Goal: Task Accomplishment & Management: Manage account settings

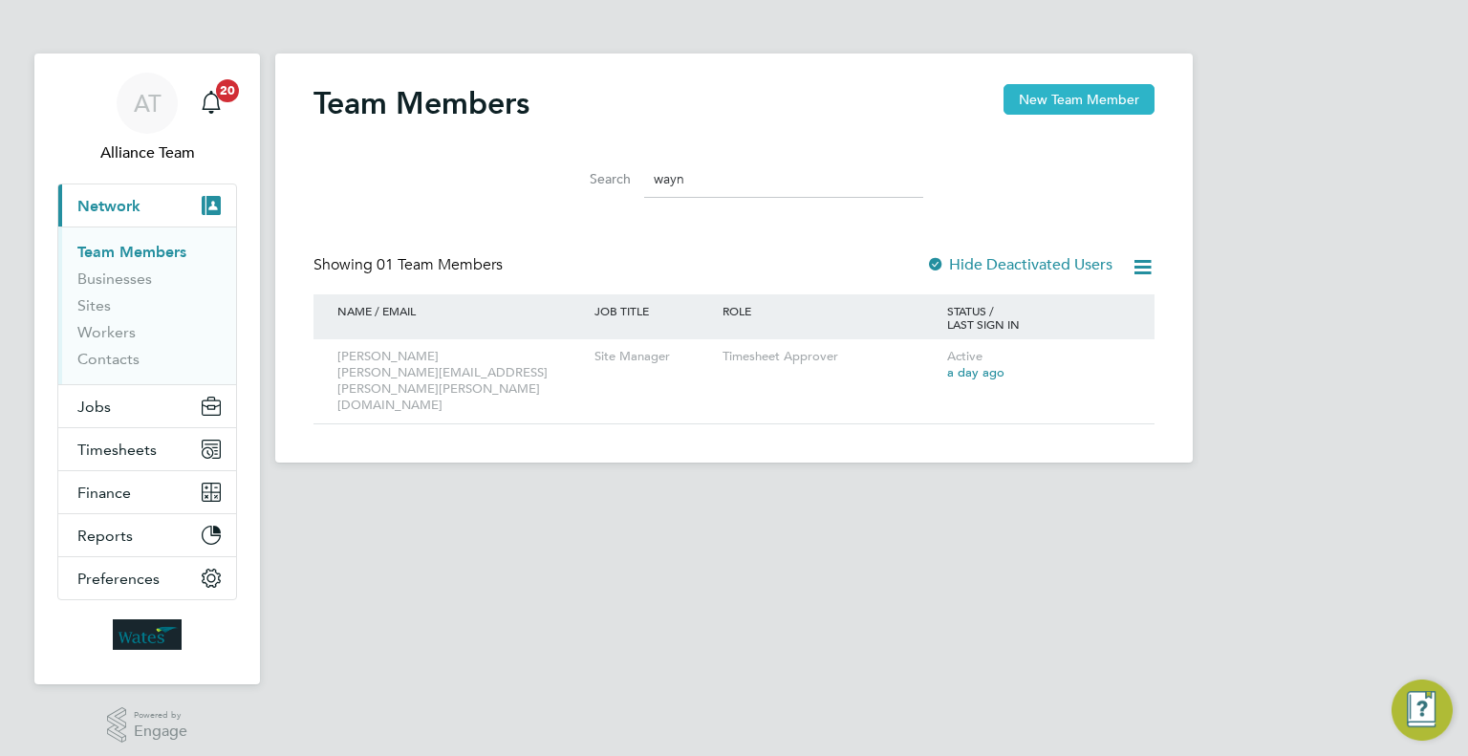
type input "wayn"
click at [1111, 100] on button "New Team Member" at bounding box center [1078, 99] width 151 height 31
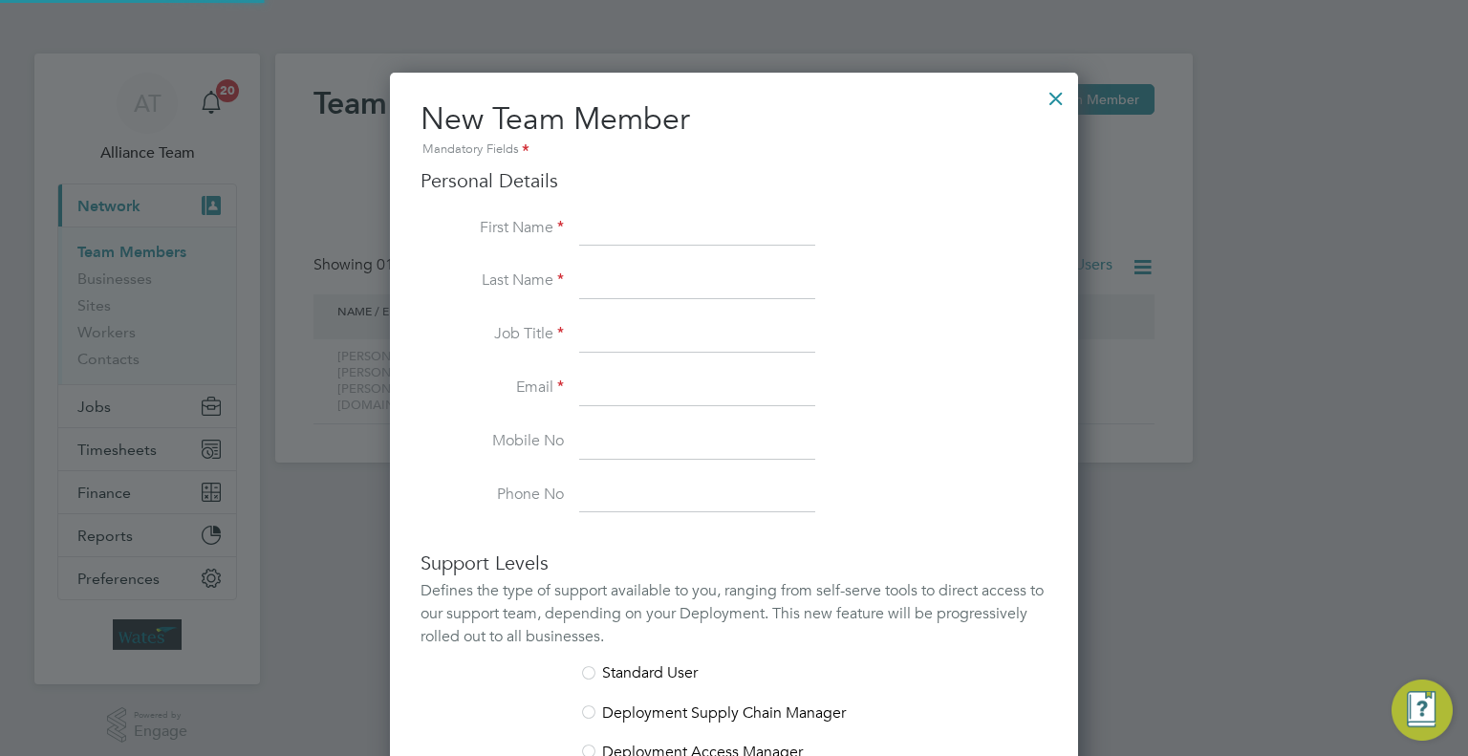
scroll to position [1177, 689]
click at [629, 221] on input at bounding box center [697, 229] width 236 height 34
type input "[PERSON_NAME]"
type input "Gwitt"
type input "Manager"
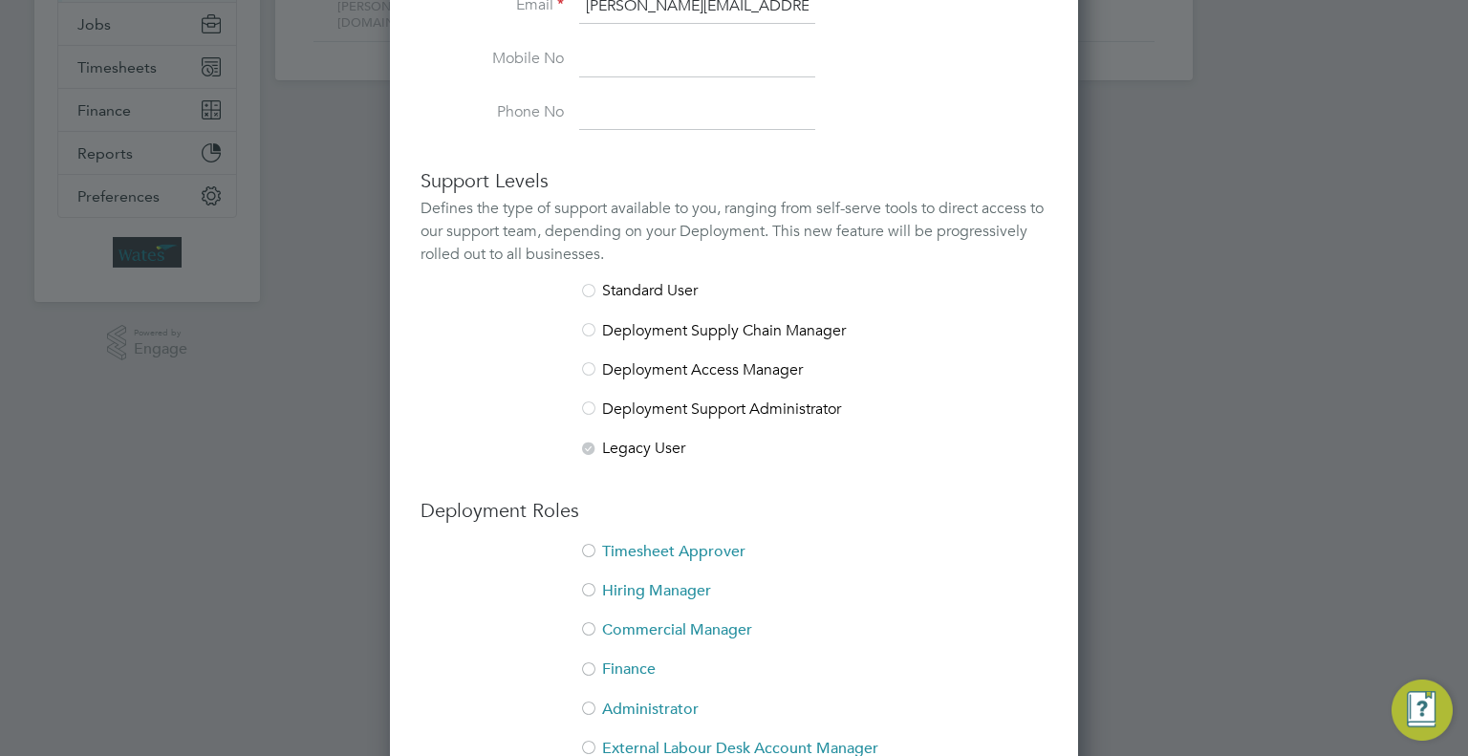
scroll to position [478, 0]
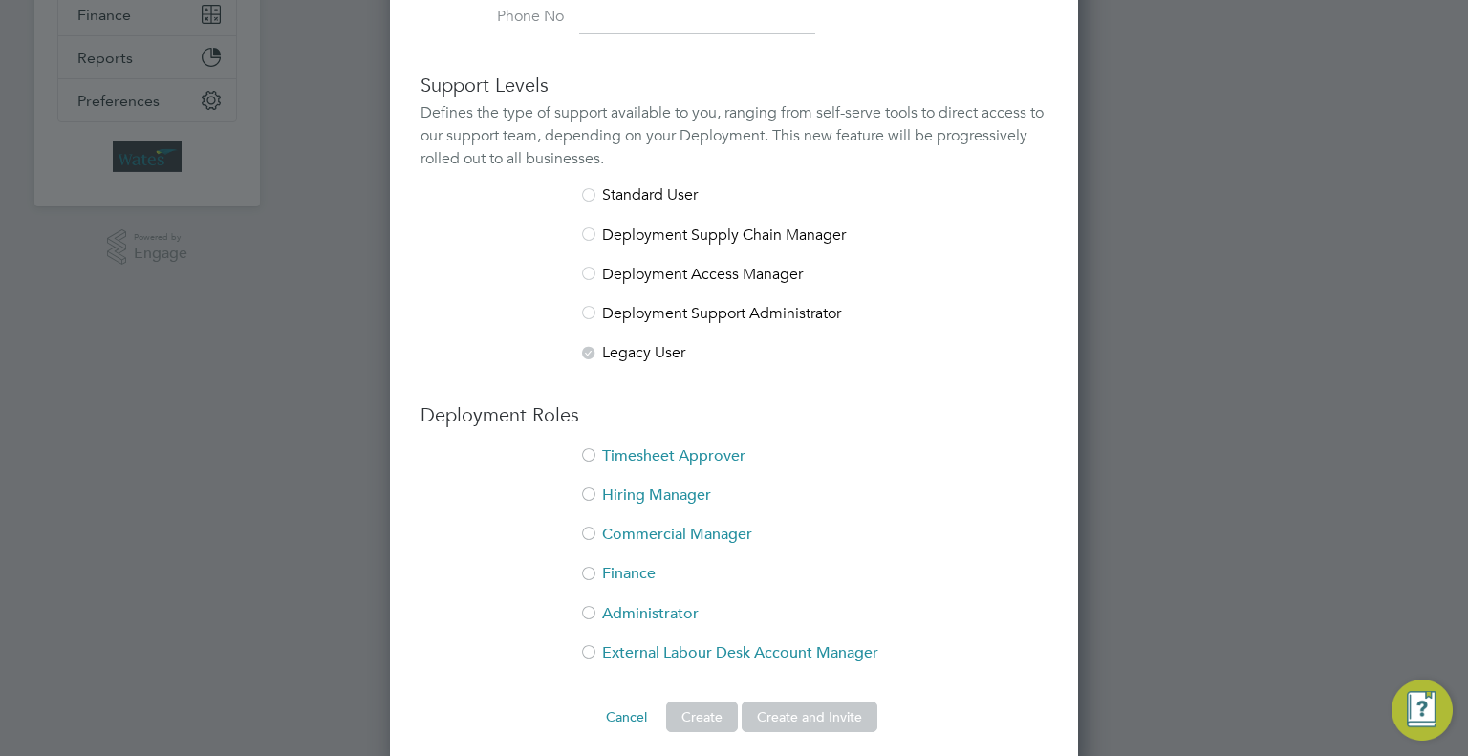
type input "[PERSON_NAME][EMAIL_ADDRESS][PERSON_NAME][PERSON_NAME][DOMAIN_NAME]"
click at [602, 457] on li "Timesheet Approver" at bounding box center [734, 465] width 627 height 39
click at [856, 714] on button "Create and Invite" at bounding box center [810, 716] width 136 height 31
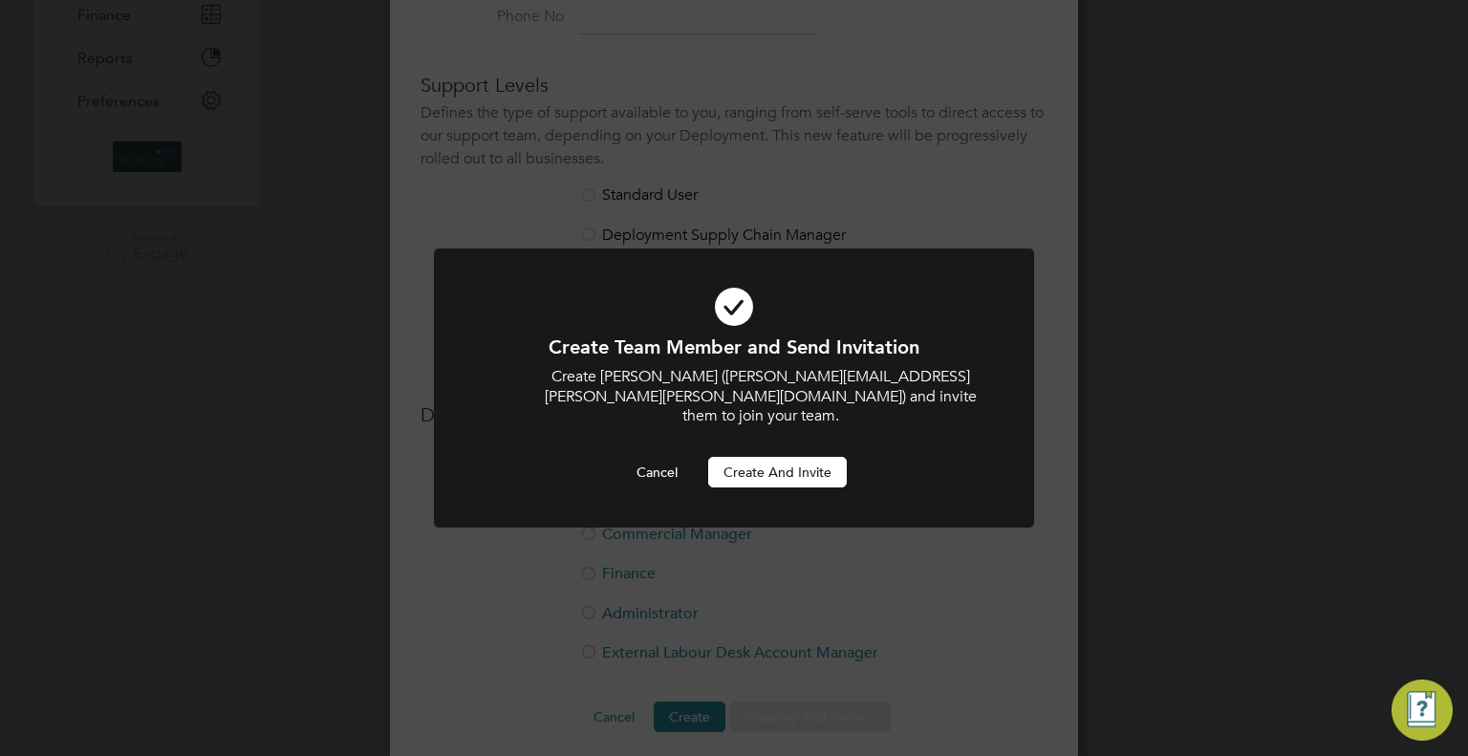
click at [802, 464] on button "Create and invite" at bounding box center [777, 472] width 139 height 31
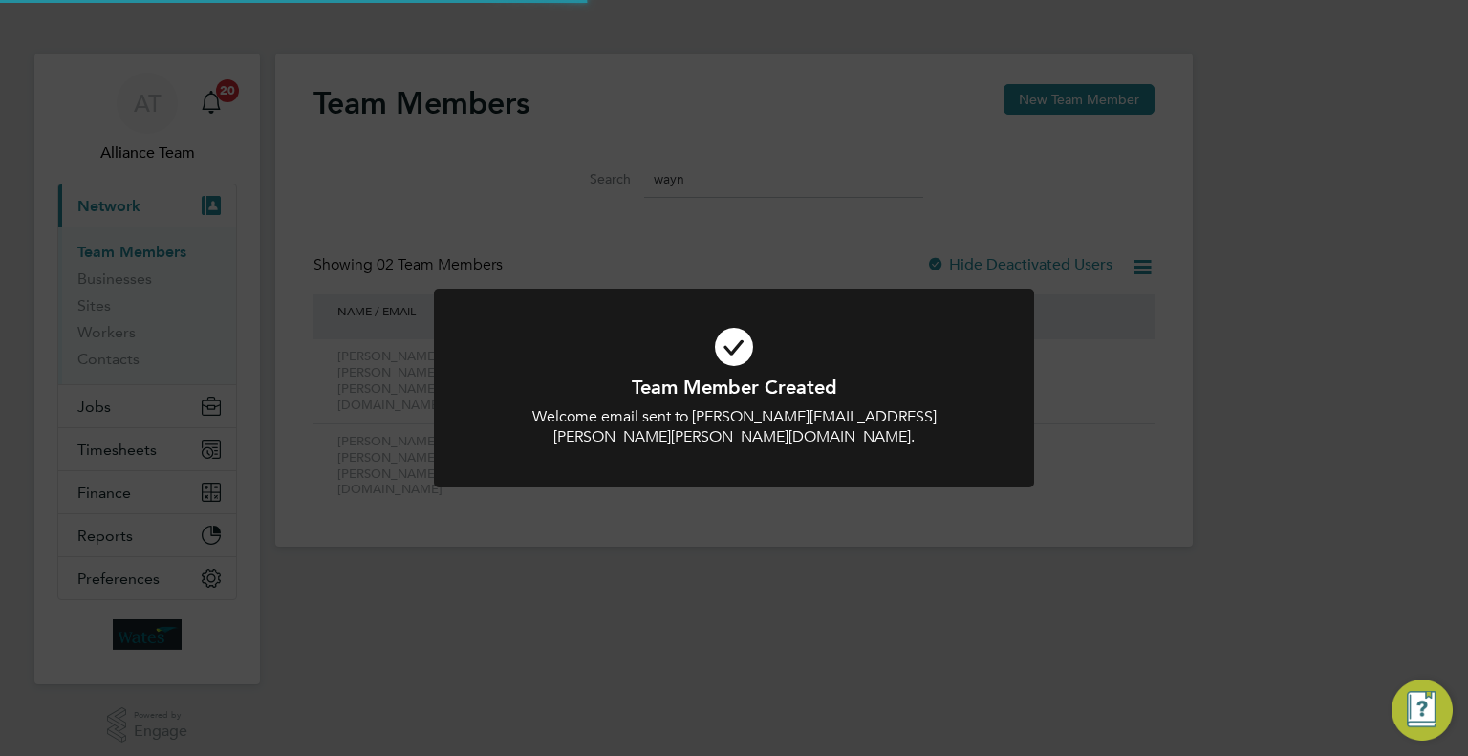
click at [1292, 480] on div "Team Member Created Welcome email sent to [PERSON_NAME][EMAIL_ADDRESS][PERSON_N…" at bounding box center [734, 378] width 1468 height 756
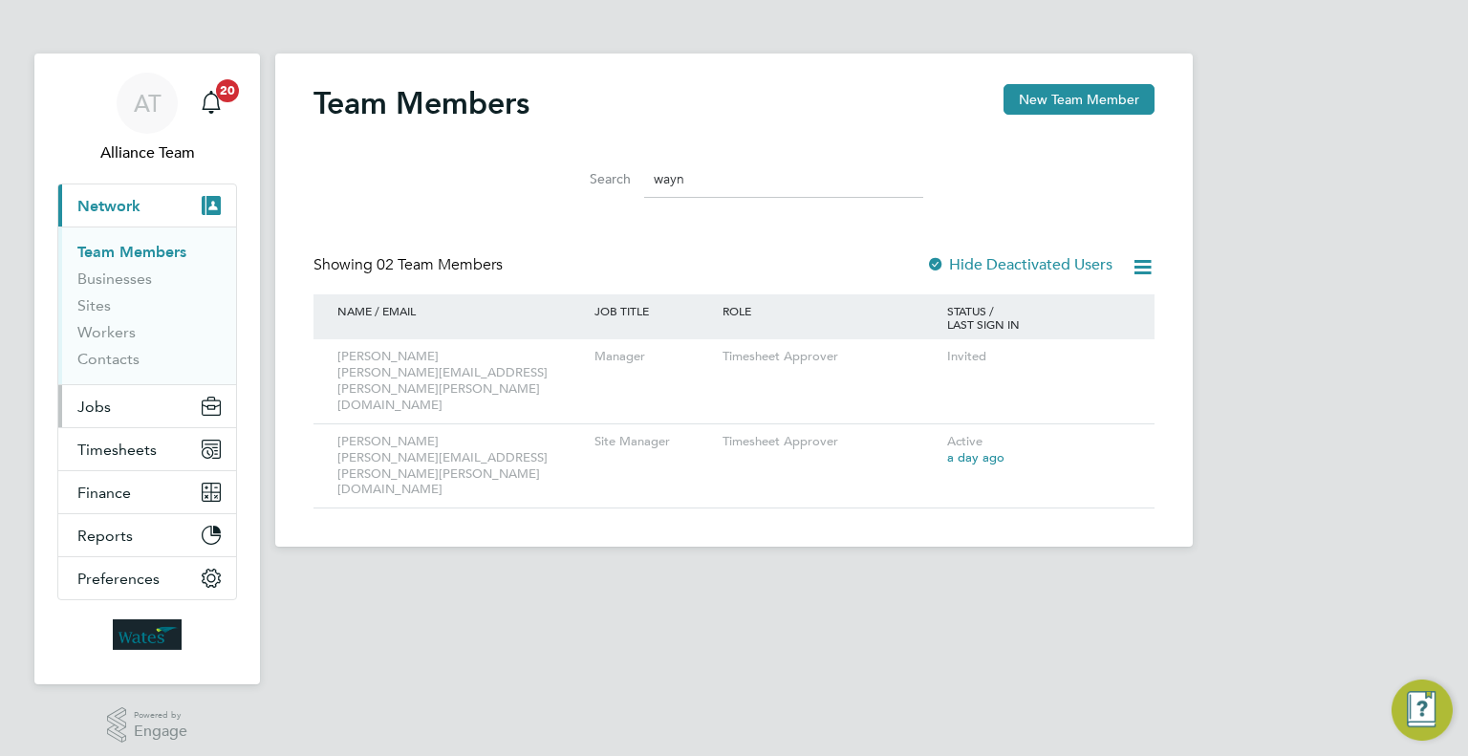
click at [141, 400] on button "Jobs" at bounding box center [147, 406] width 178 height 42
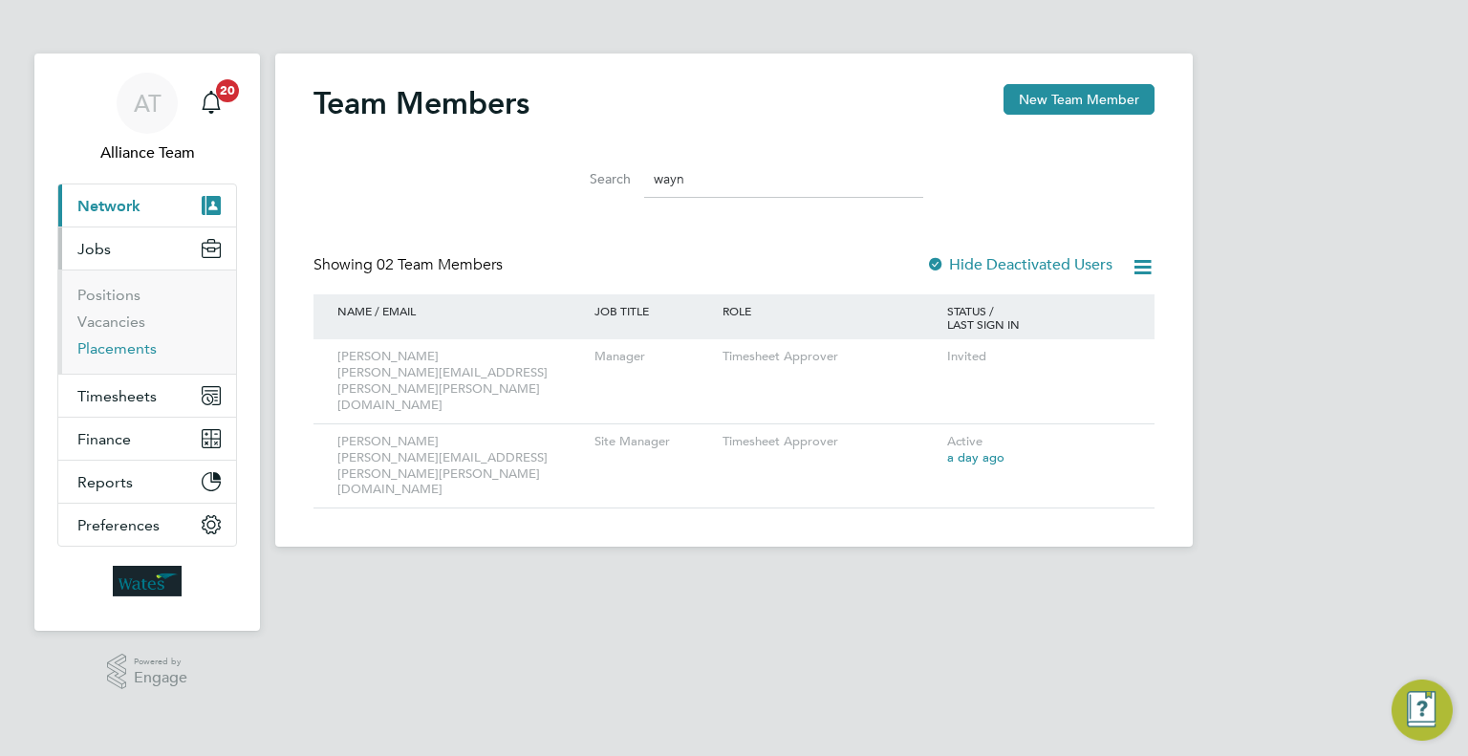
click at [119, 349] on link "Placements" at bounding box center [116, 348] width 79 height 18
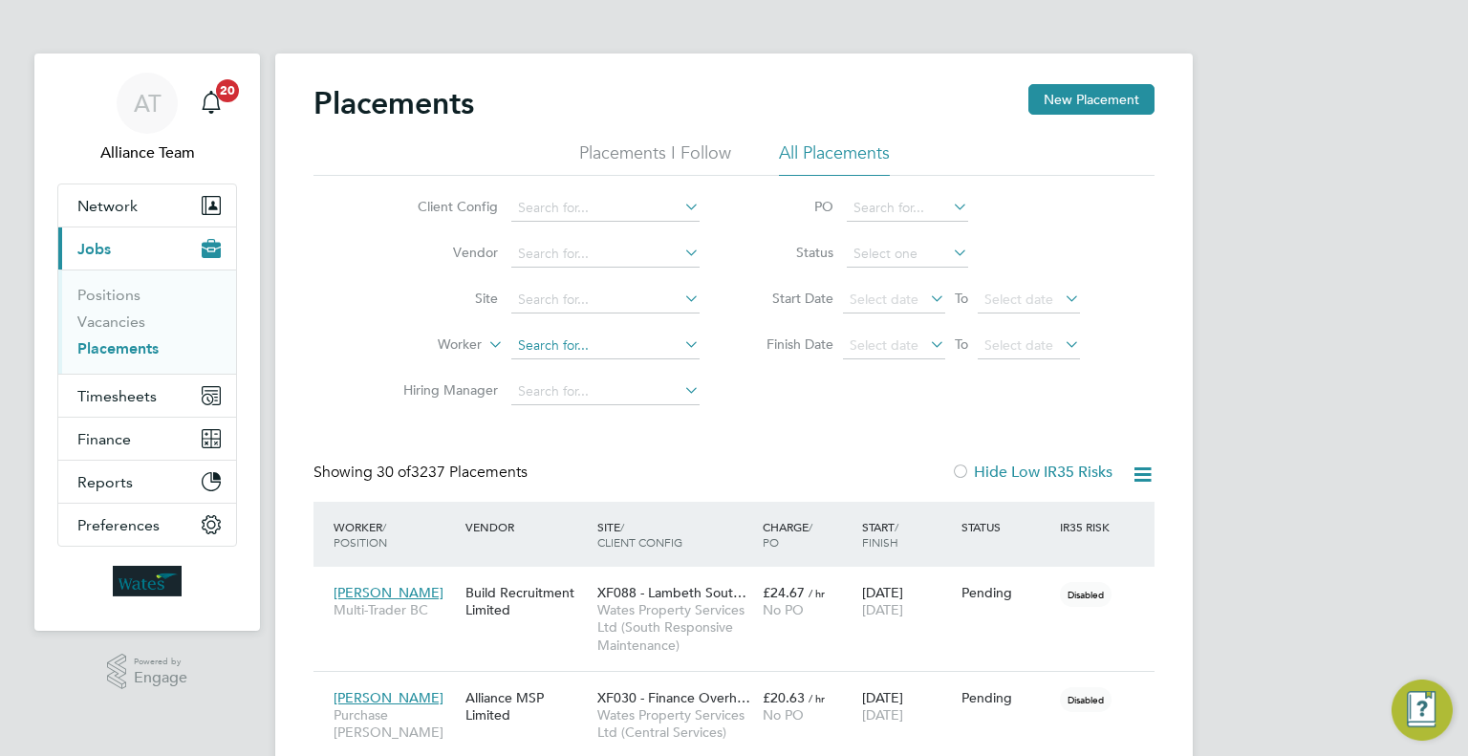
click at [540, 343] on input at bounding box center [605, 346] width 188 height 27
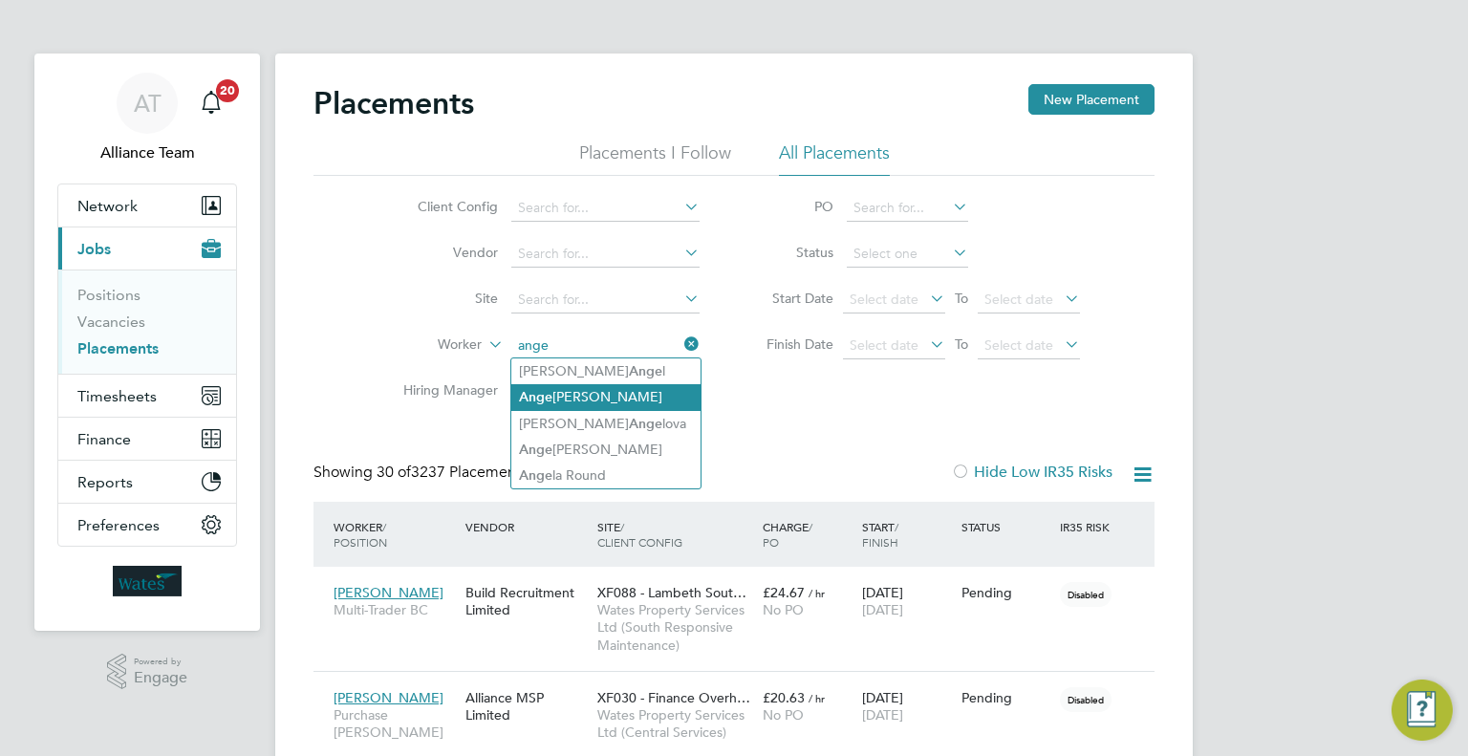
click at [618, 386] on li "[PERSON_NAME]" at bounding box center [605, 397] width 189 height 26
type input "[PERSON_NAME]"
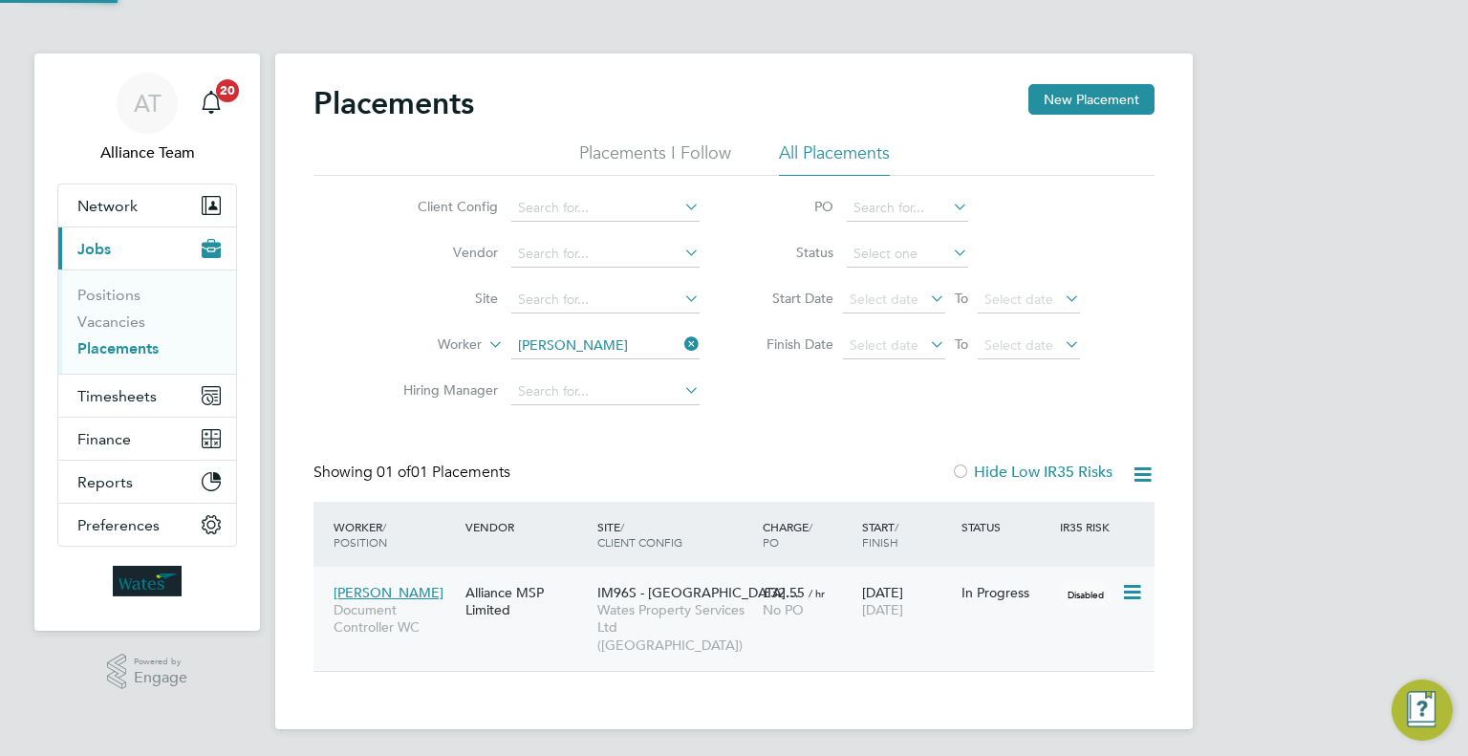
click at [923, 622] on div "[DATE] [DATE]" at bounding box center [906, 601] width 99 height 54
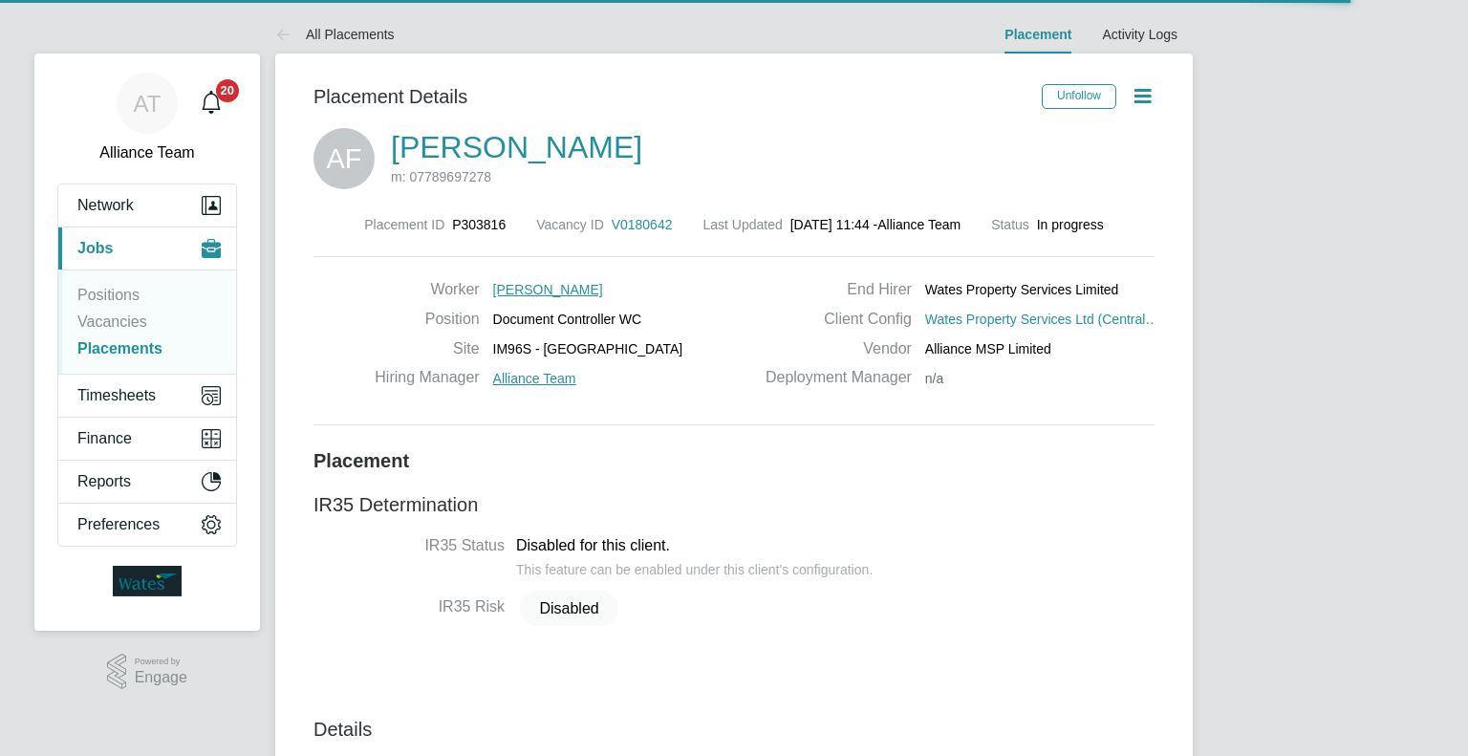
click at [1154, 84] on icon at bounding box center [1143, 96] width 24 height 24
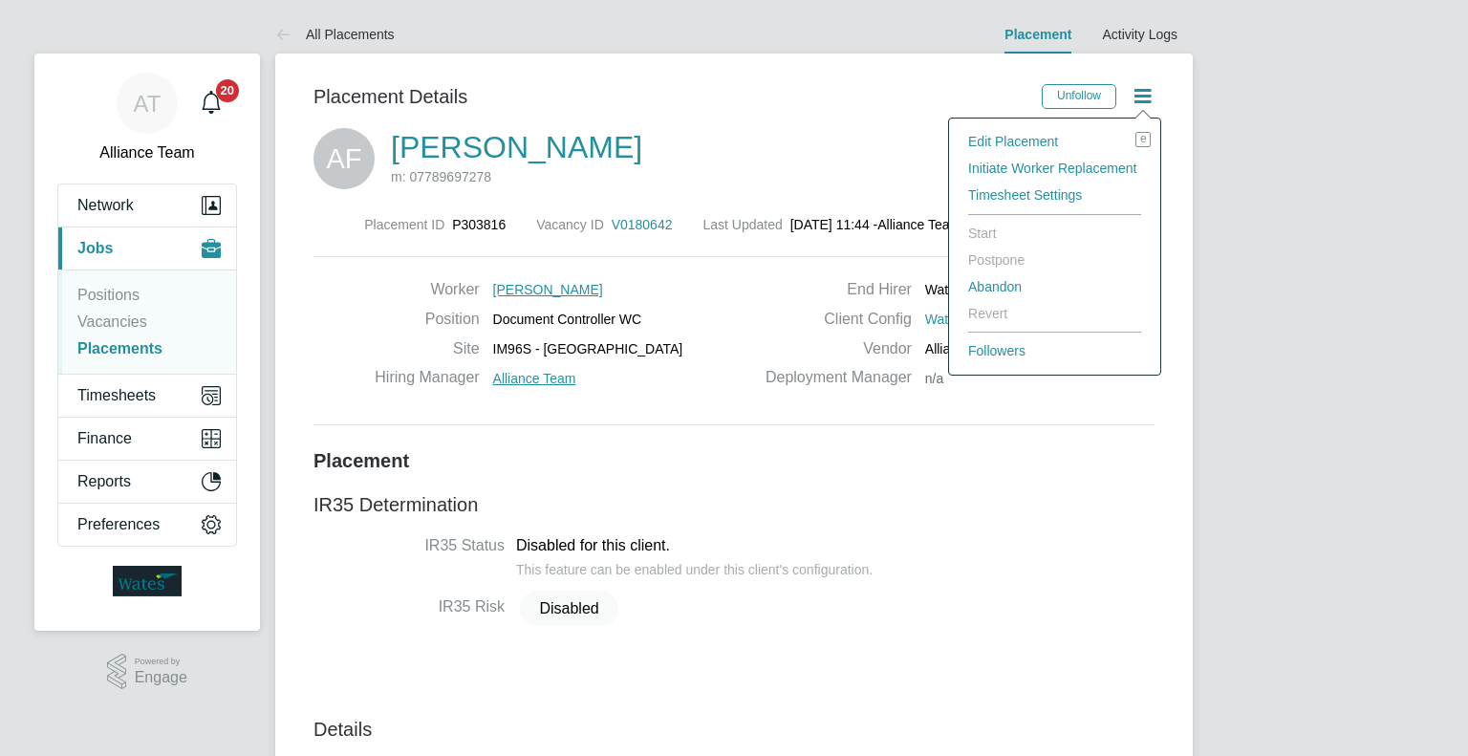
click at [1029, 144] on li "Edit Placement e" at bounding box center [1055, 141] width 192 height 27
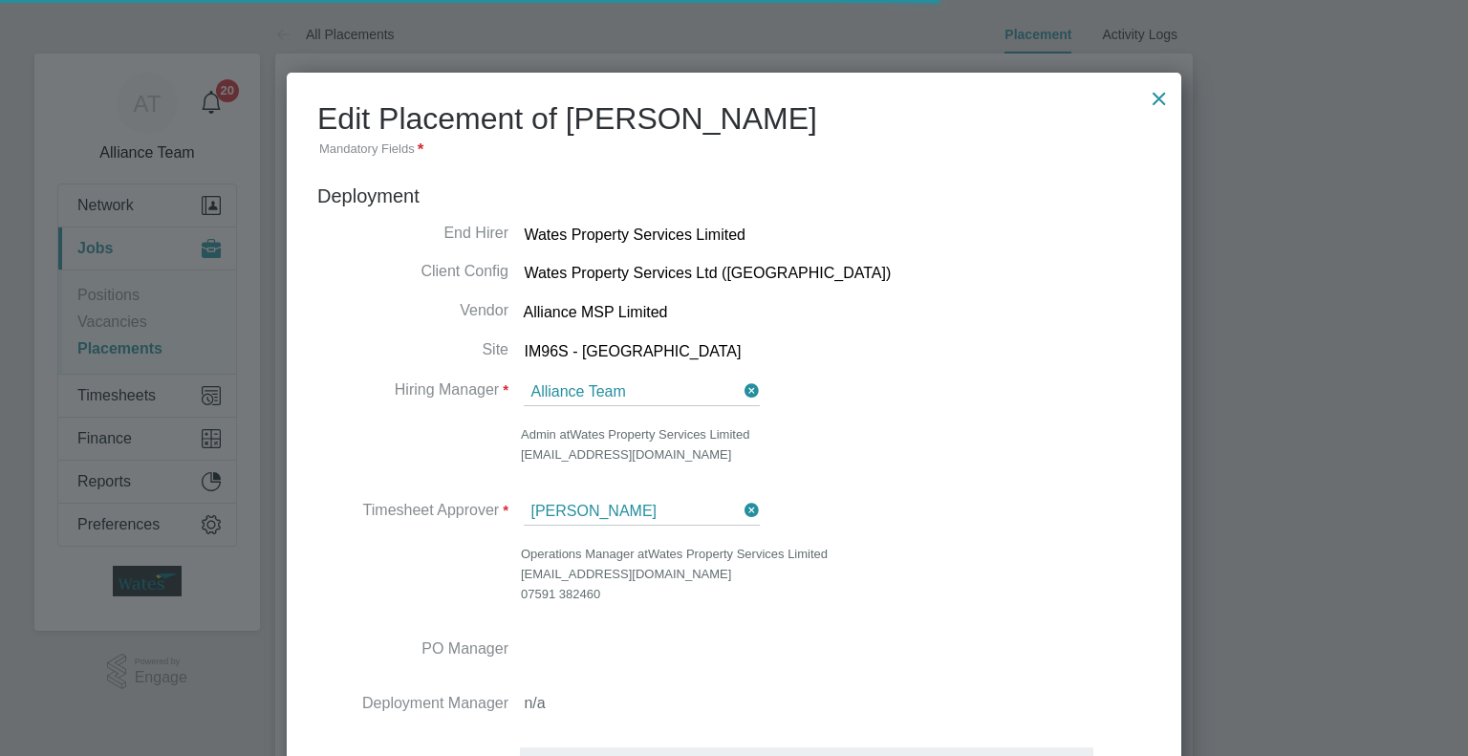
scroll to position [10, 10]
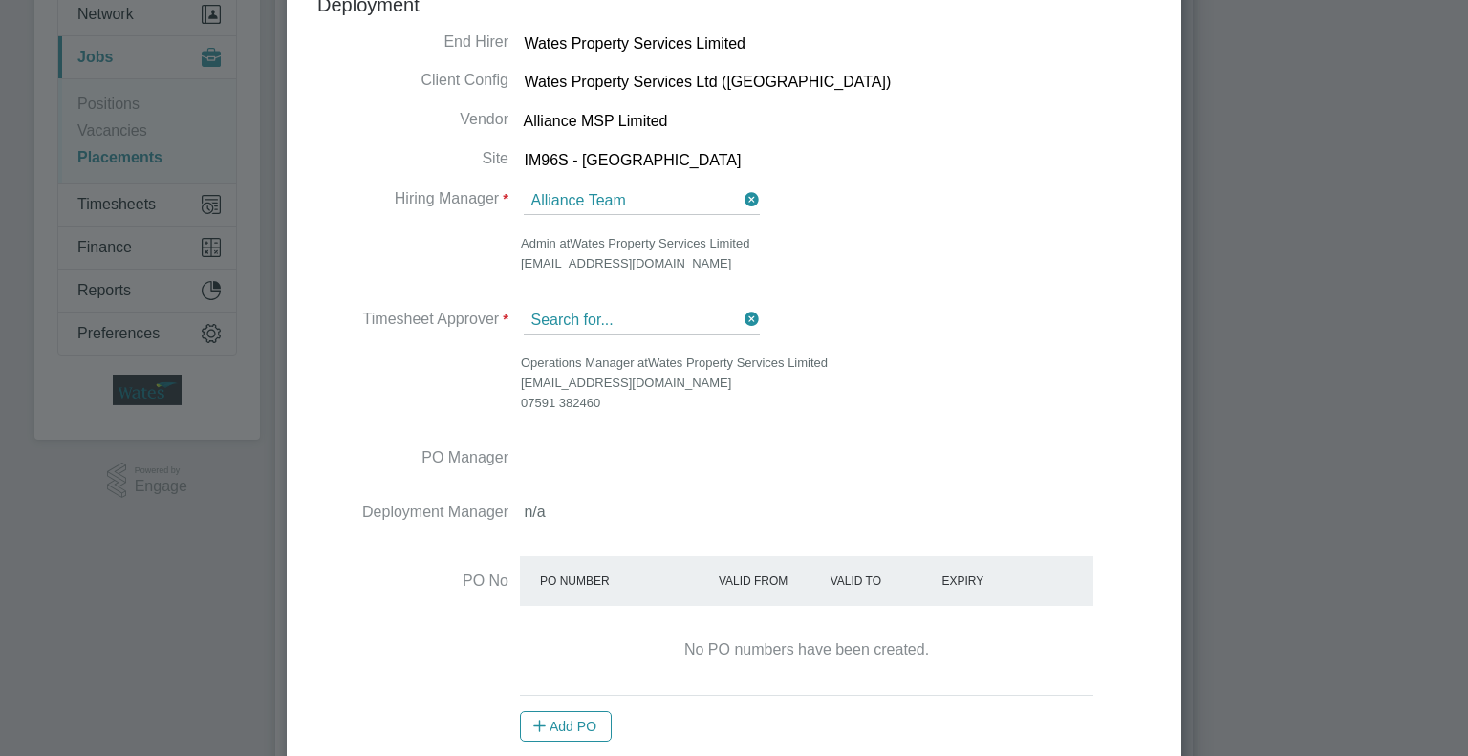
click at [618, 323] on input at bounding box center [642, 321] width 236 height 27
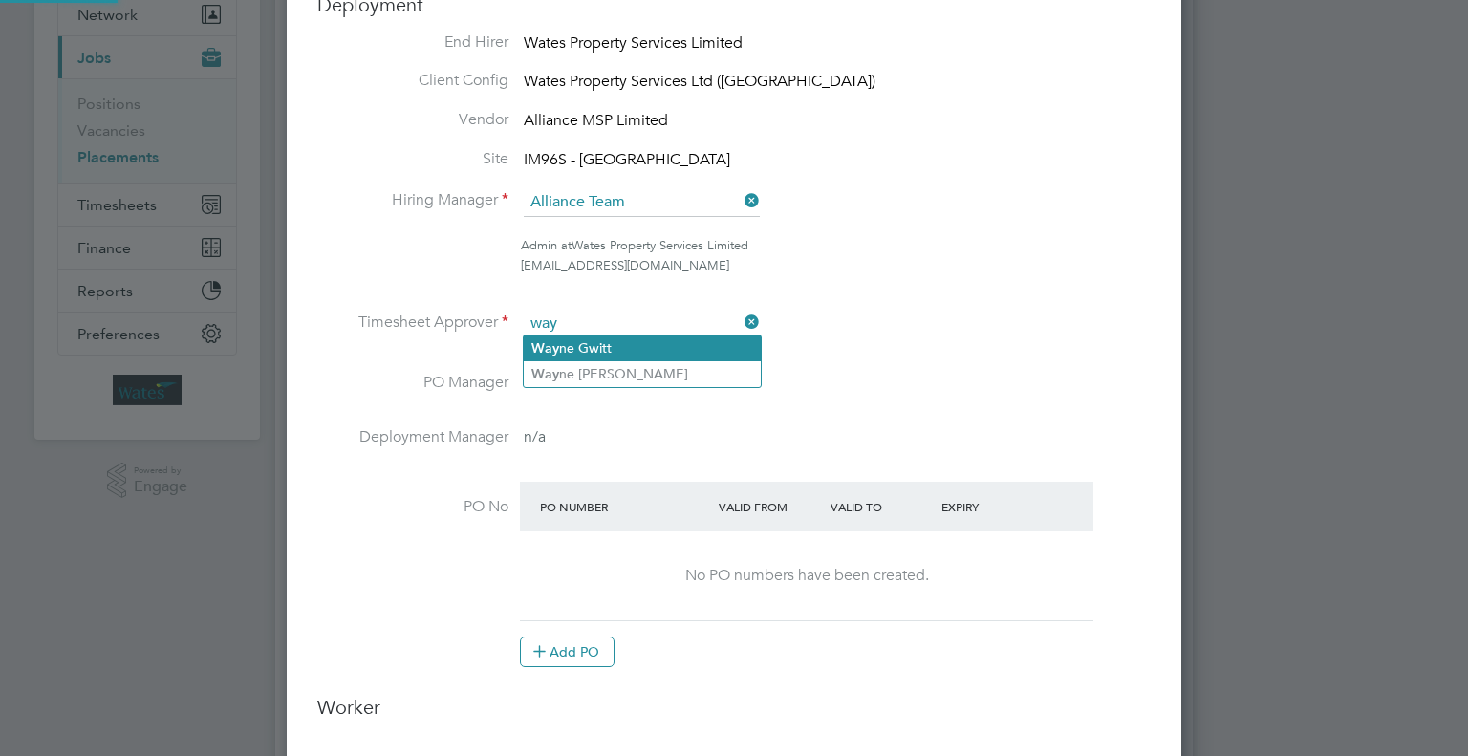
click at [636, 347] on li "Way ne Gwitt" at bounding box center [642, 348] width 237 height 26
type input "[PERSON_NAME]"
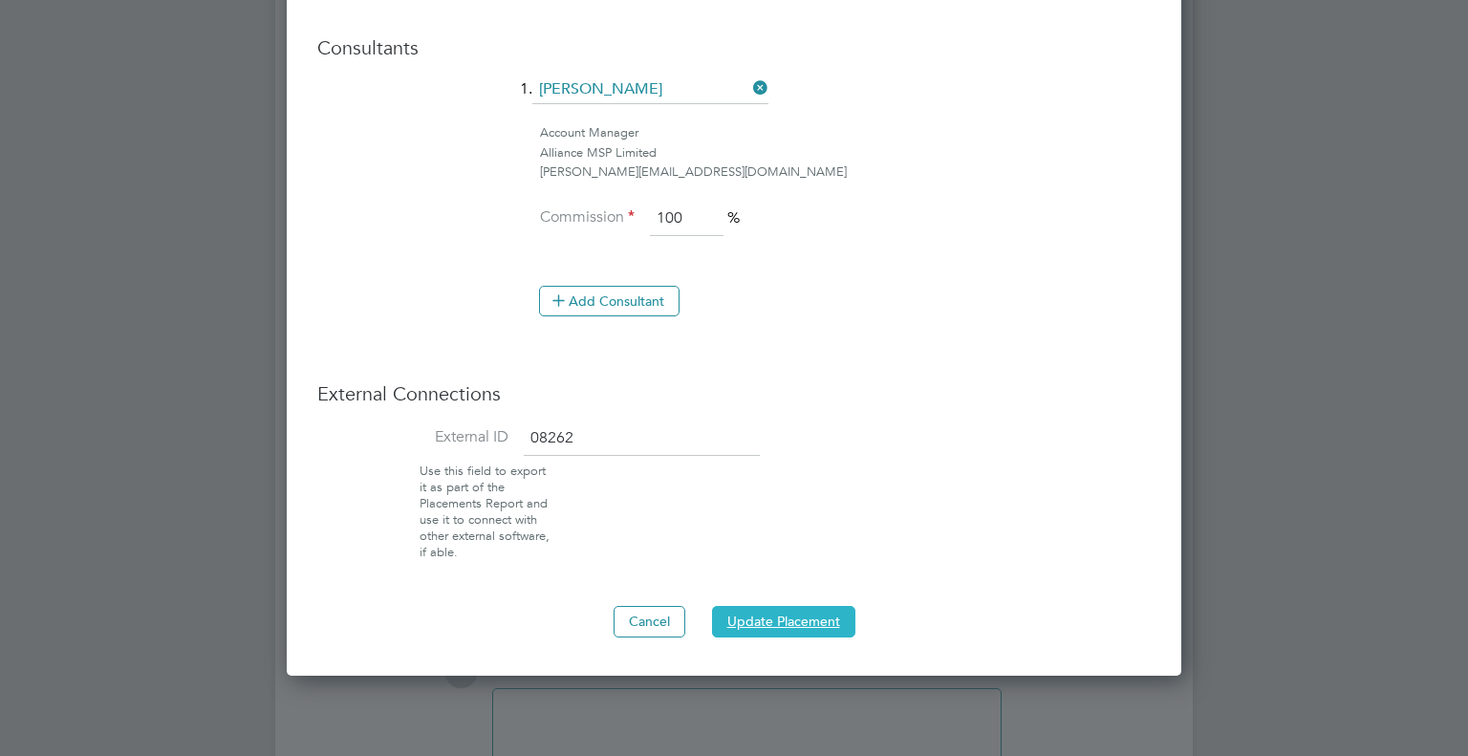
click at [748, 616] on button "Update Placement" at bounding box center [783, 621] width 143 height 31
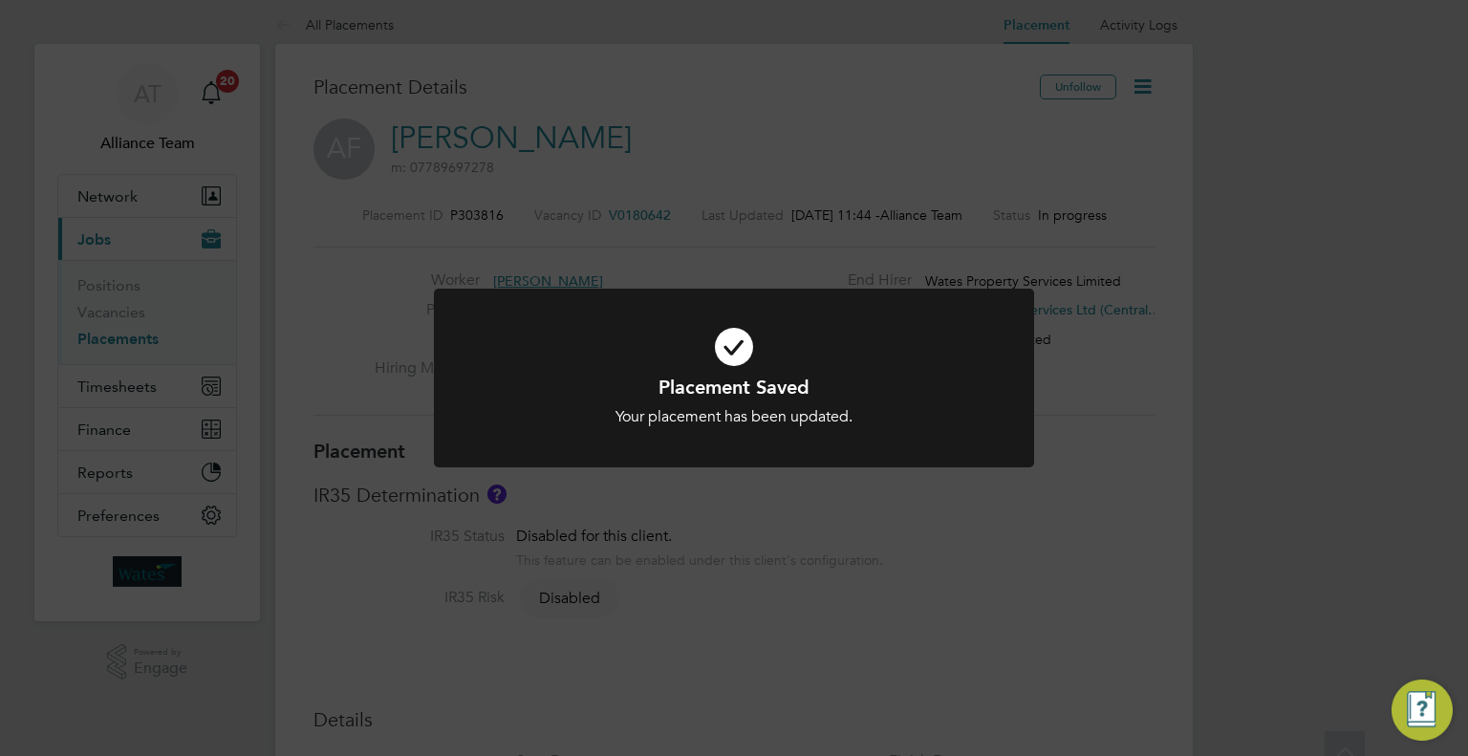
scroll to position [0, 0]
click at [548, 171] on div "Placement Saved Your placement has been updated. Cancel Okay" at bounding box center [734, 378] width 1468 height 756
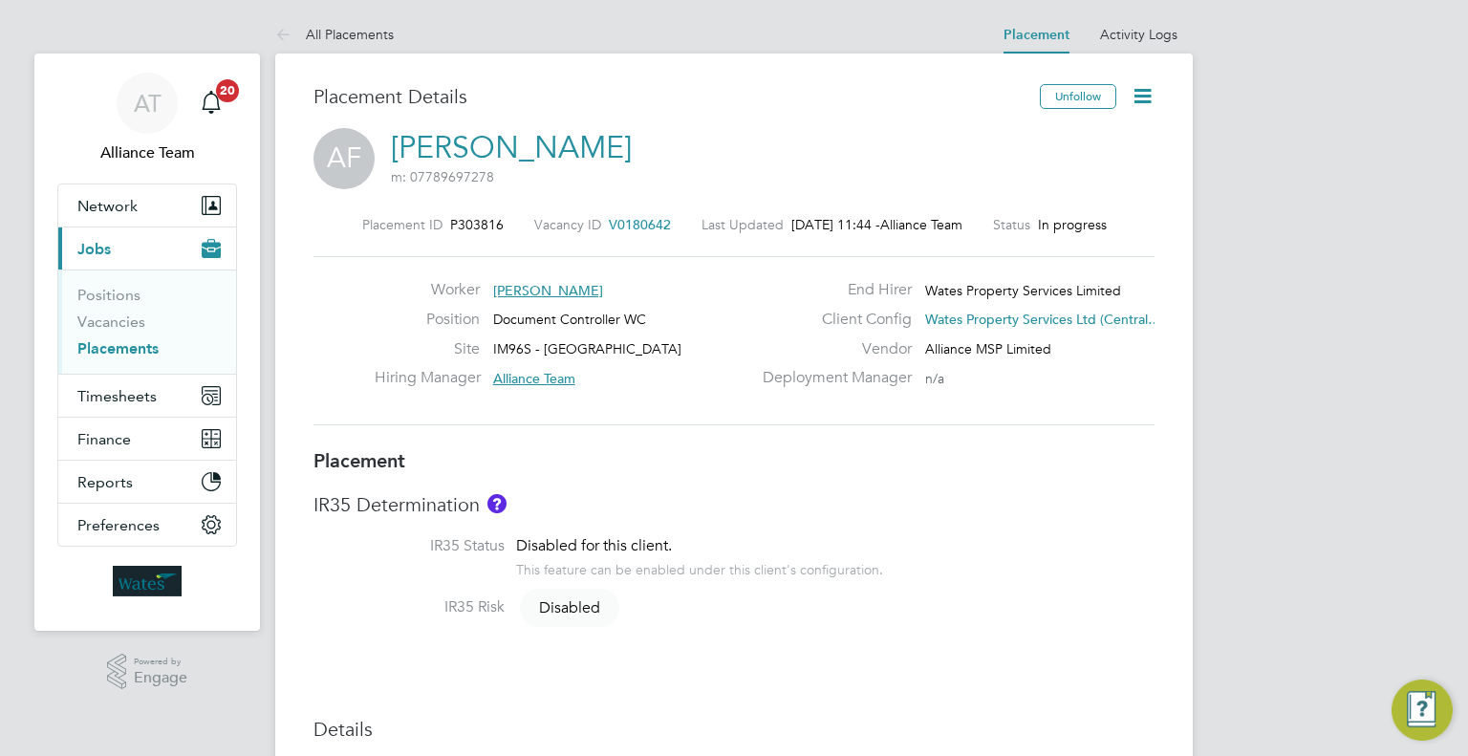
drag, startPoint x: 97, startPoint y: 343, endPoint x: 231, endPoint y: 330, distance: 135.4
click at [97, 343] on link "Placements" at bounding box center [117, 348] width 81 height 18
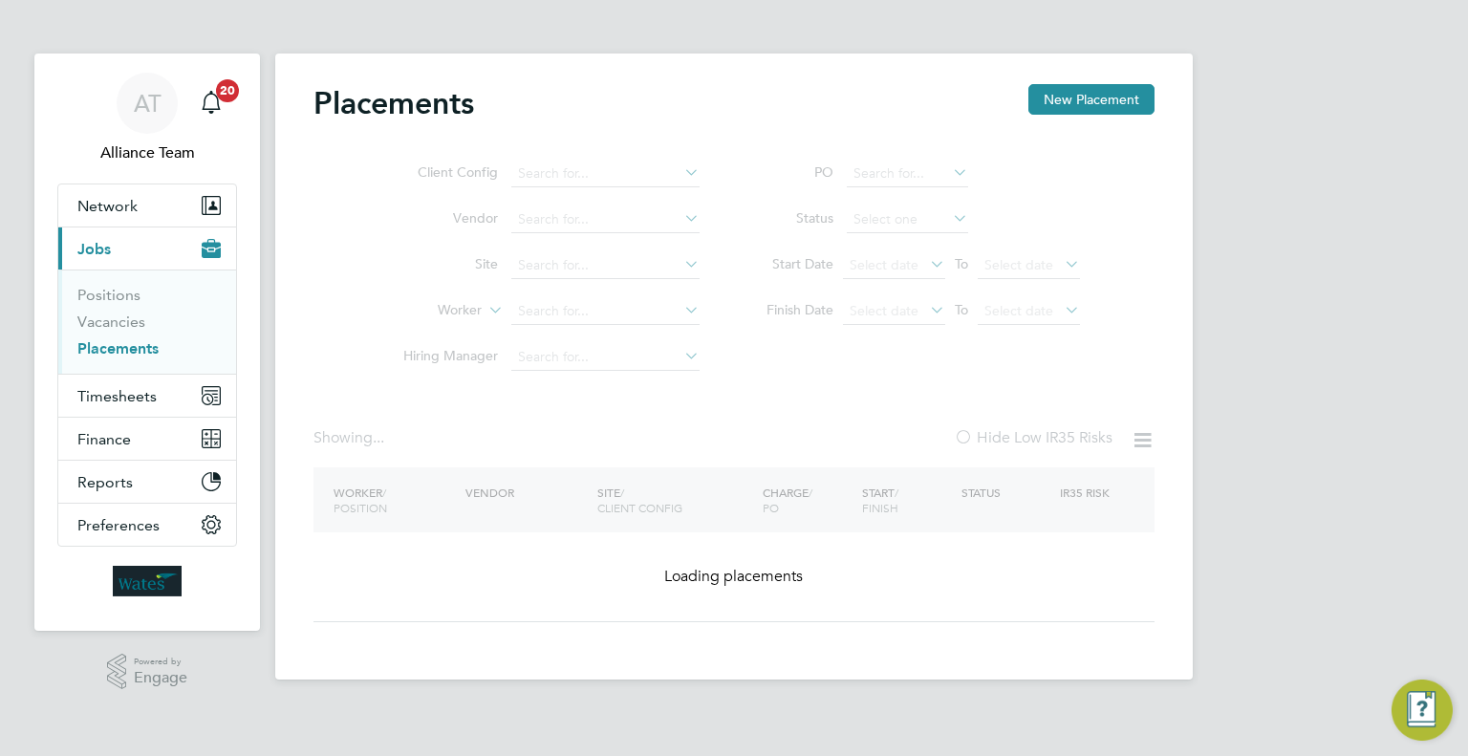
click at [550, 259] on ul "Client Config Vendor Site Worker Hiring Manager" at bounding box center [543, 265] width 359 height 229
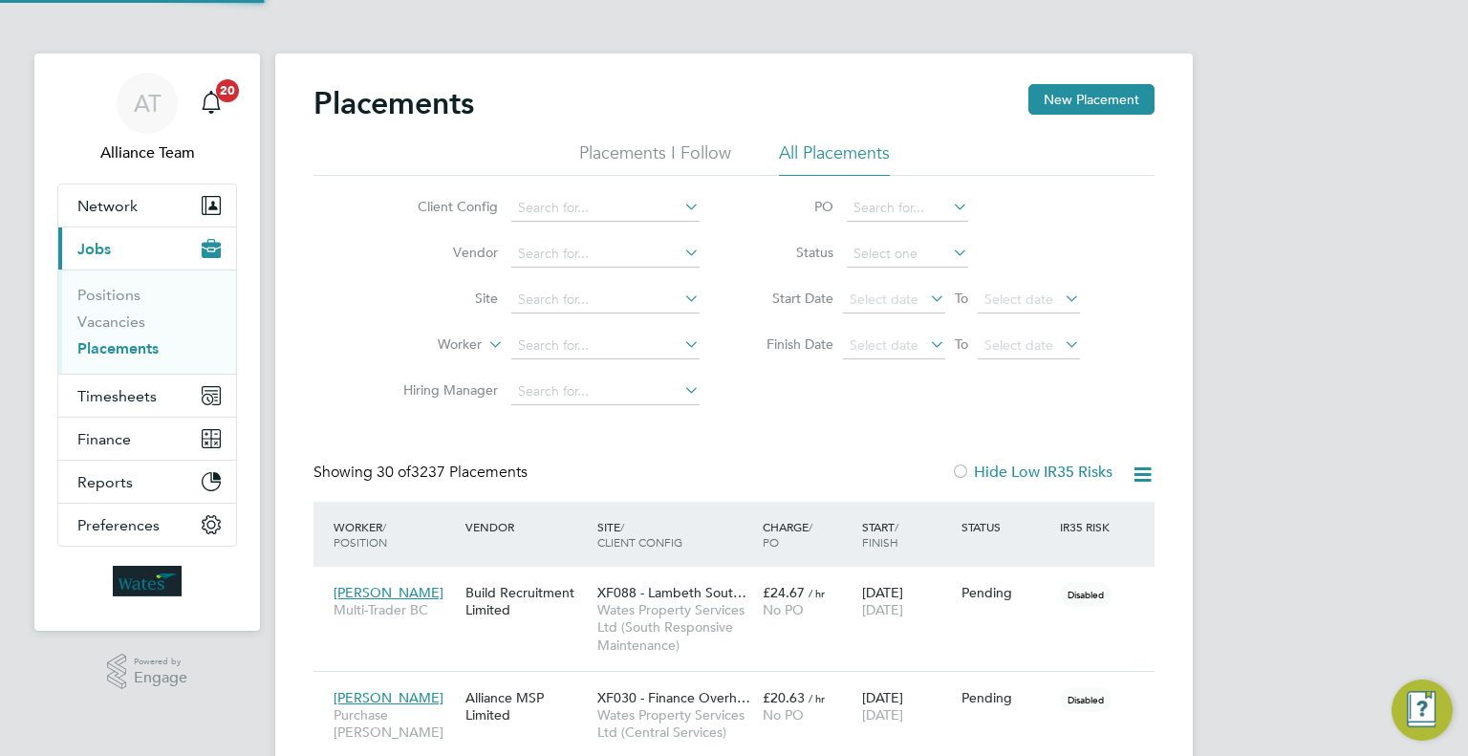
scroll to position [54, 133]
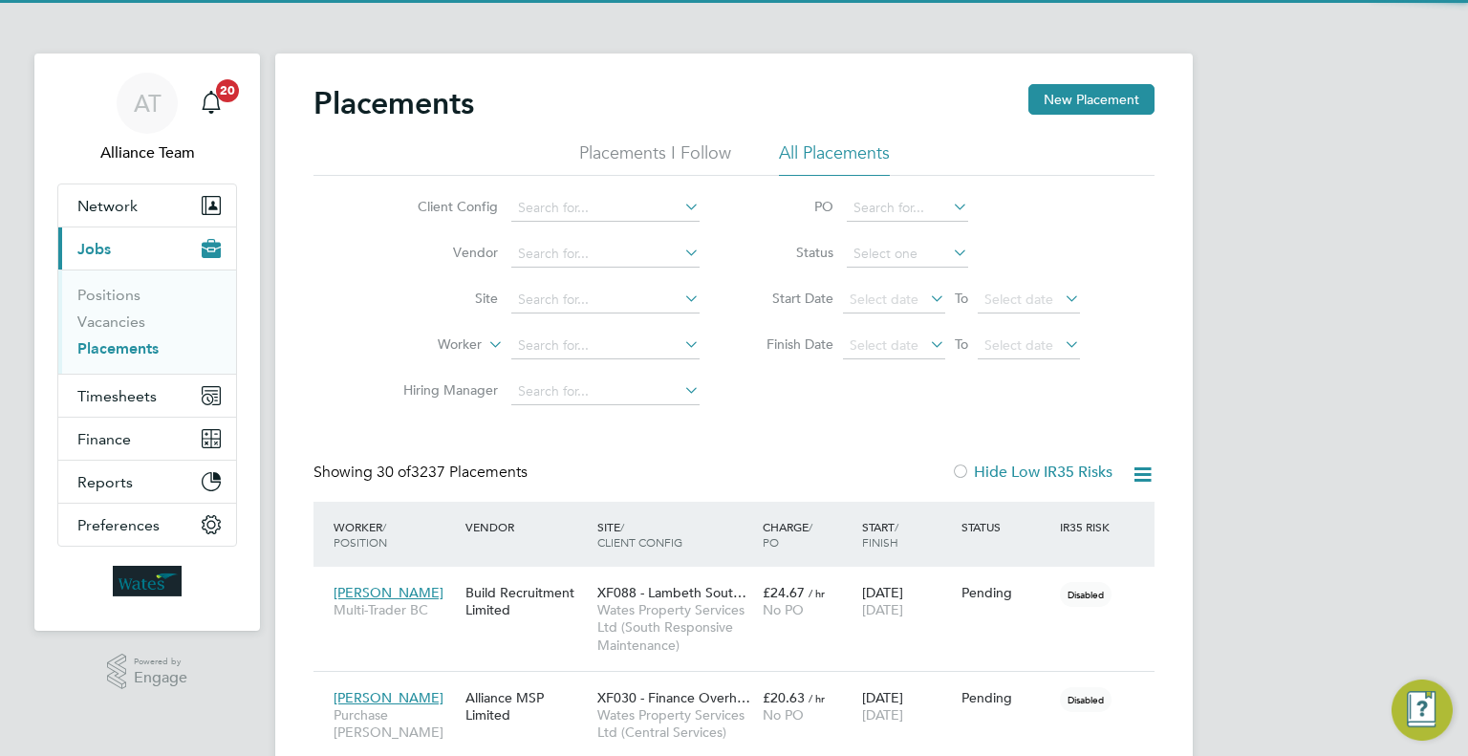
click at [538, 286] on li "Site" at bounding box center [543, 300] width 359 height 46
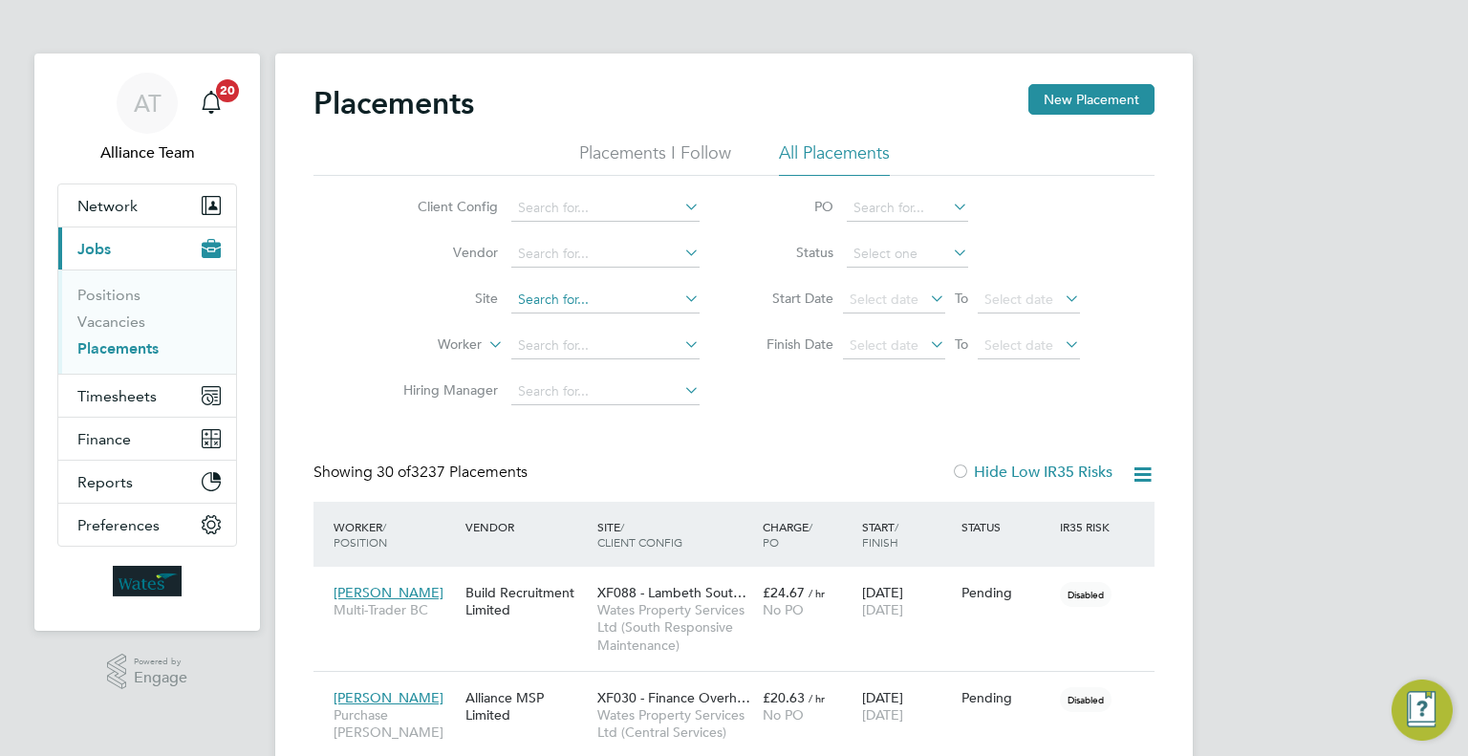
click at [538, 287] on input at bounding box center [605, 300] width 188 height 27
click at [626, 338] on li "IM94W - MTVH Check land Road" at bounding box center [615, 351] width 209 height 26
type input "IM94W - MTVH Checkland Road"
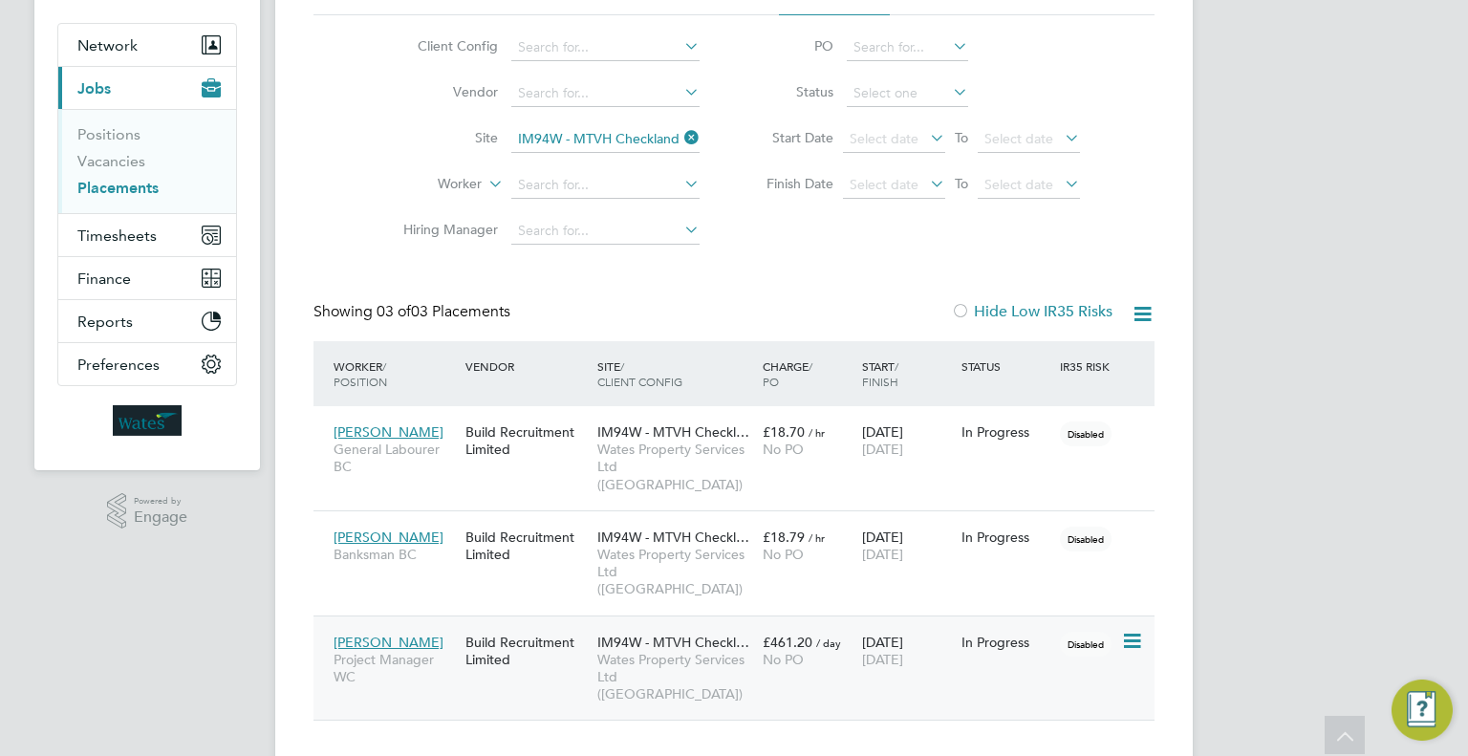
click at [1038, 630] on div "Steve Cowley Project Manager WC Build Recruitment Limited IM94W - MTVH Checkl… …" at bounding box center [733, 667] width 841 height 105
click at [903, 651] on span "28 Nov 2025" at bounding box center [882, 659] width 41 height 17
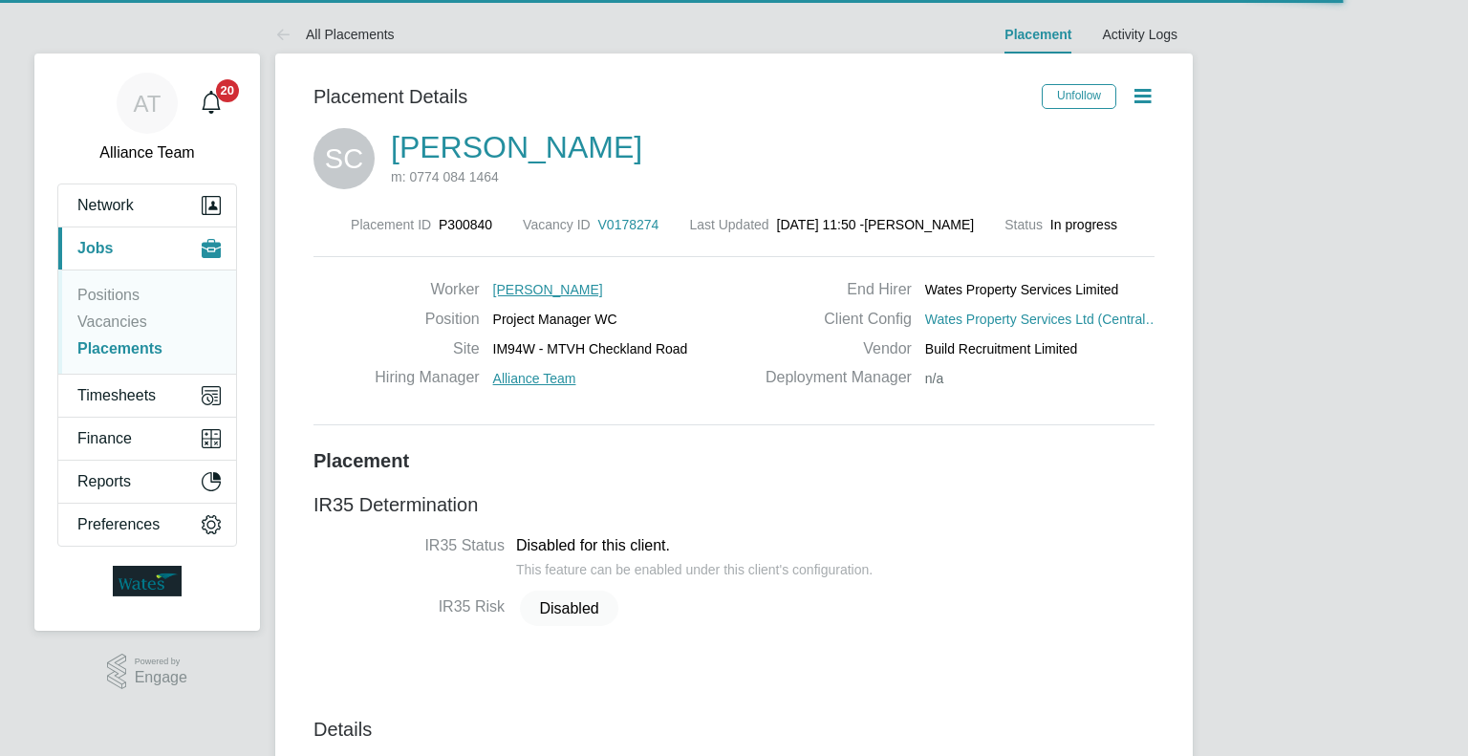
click at [1147, 98] on icon at bounding box center [1143, 96] width 24 height 24
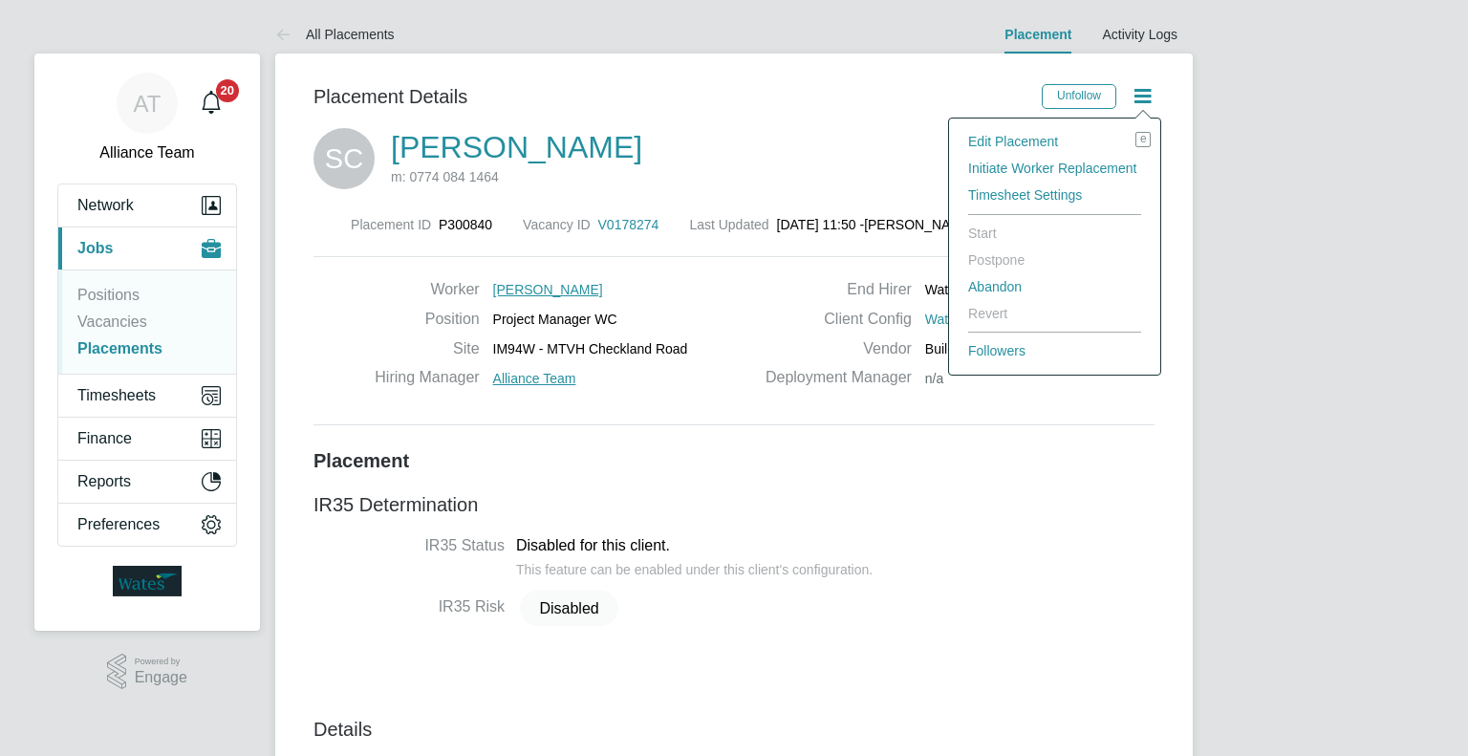
click at [1028, 136] on li "Edit Placement e" at bounding box center [1055, 141] width 192 height 27
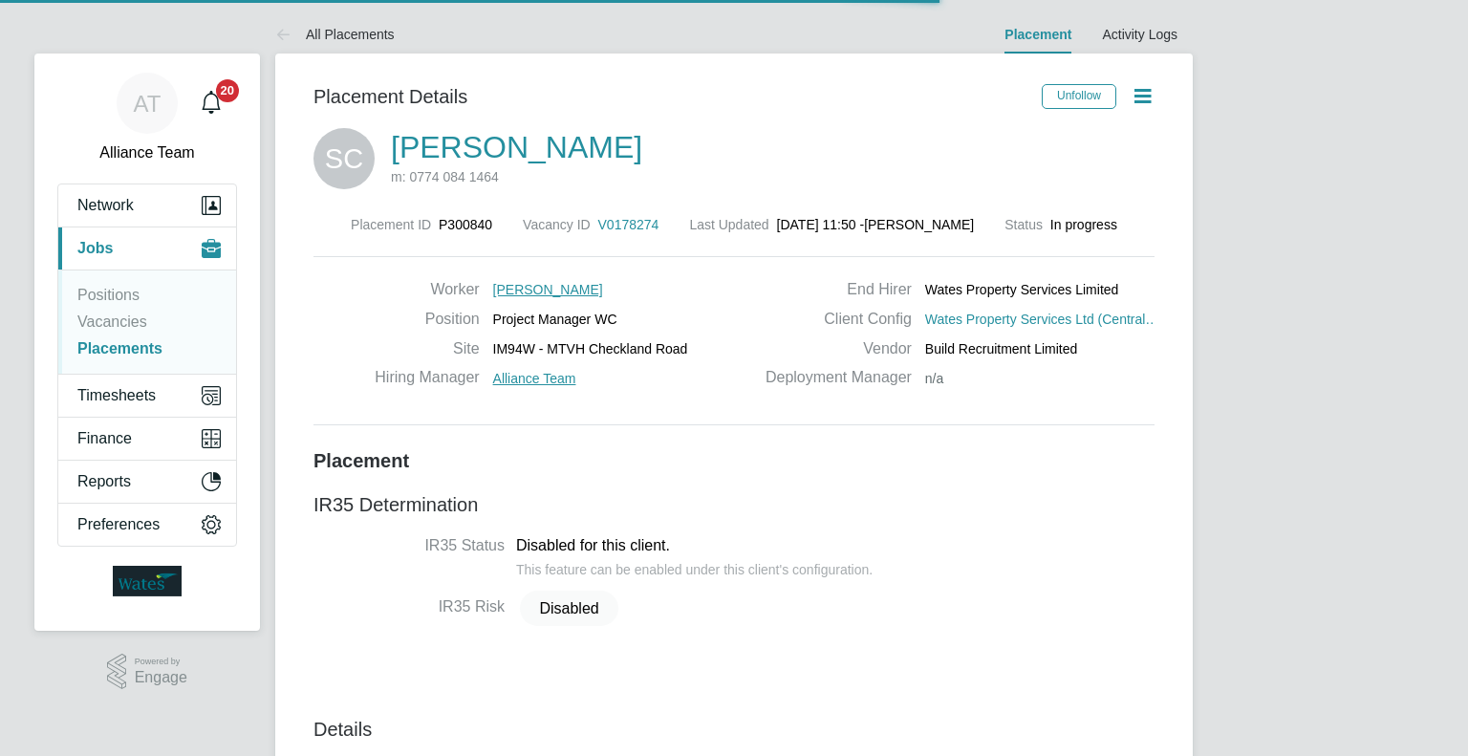
scroll to position [10, 10]
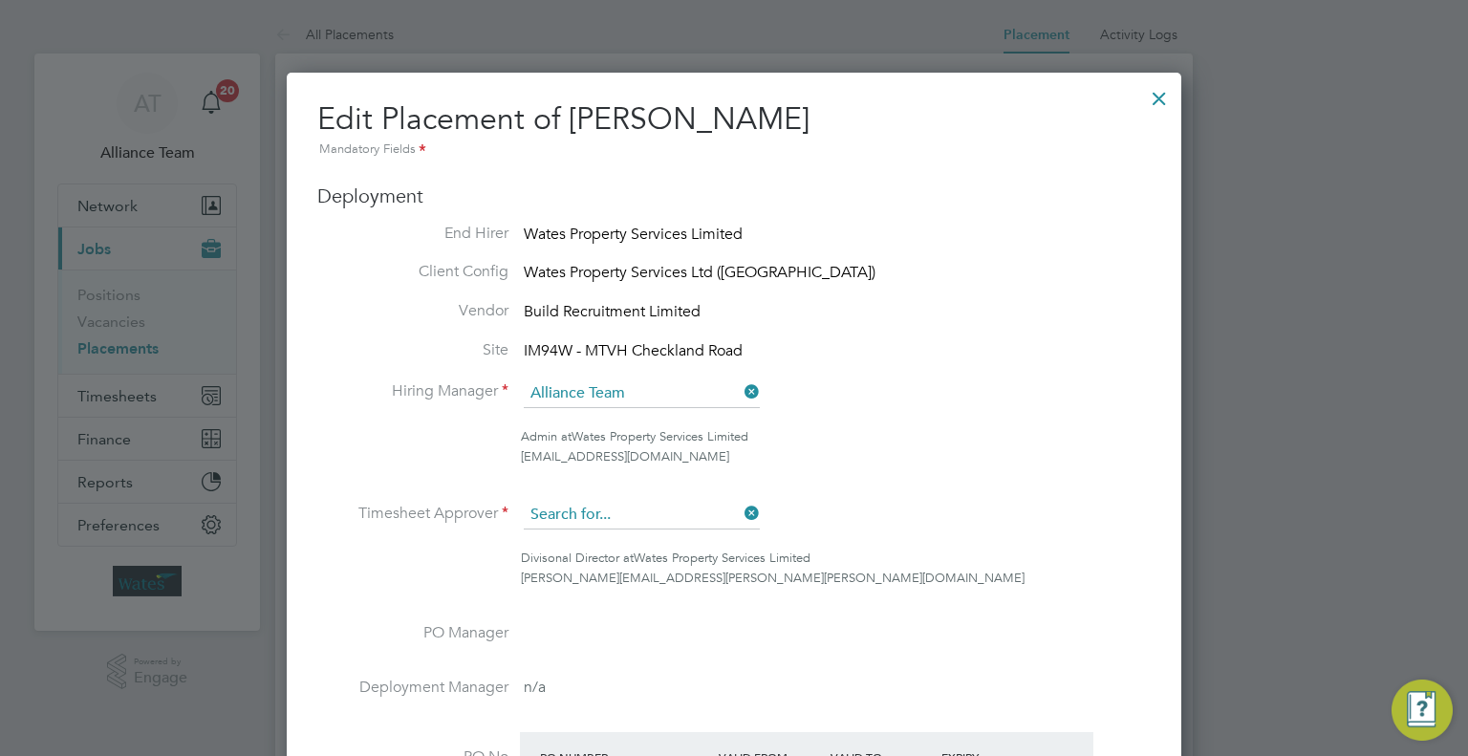
click at [655, 512] on input at bounding box center [642, 515] width 236 height 29
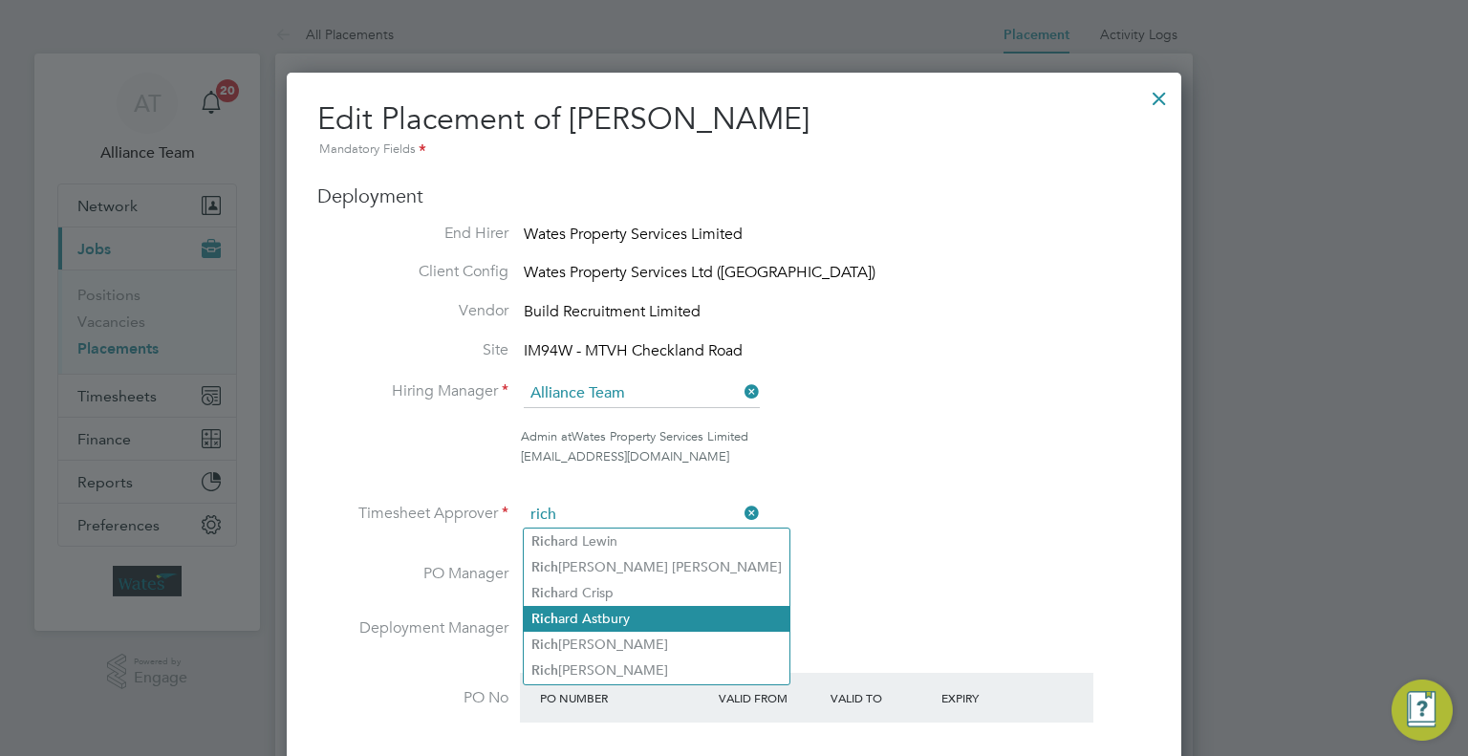
click at [658, 620] on li "Rich ard Astbury" at bounding box center [657, 619] width 266 height 26
type input "[PERSON_NAME]"
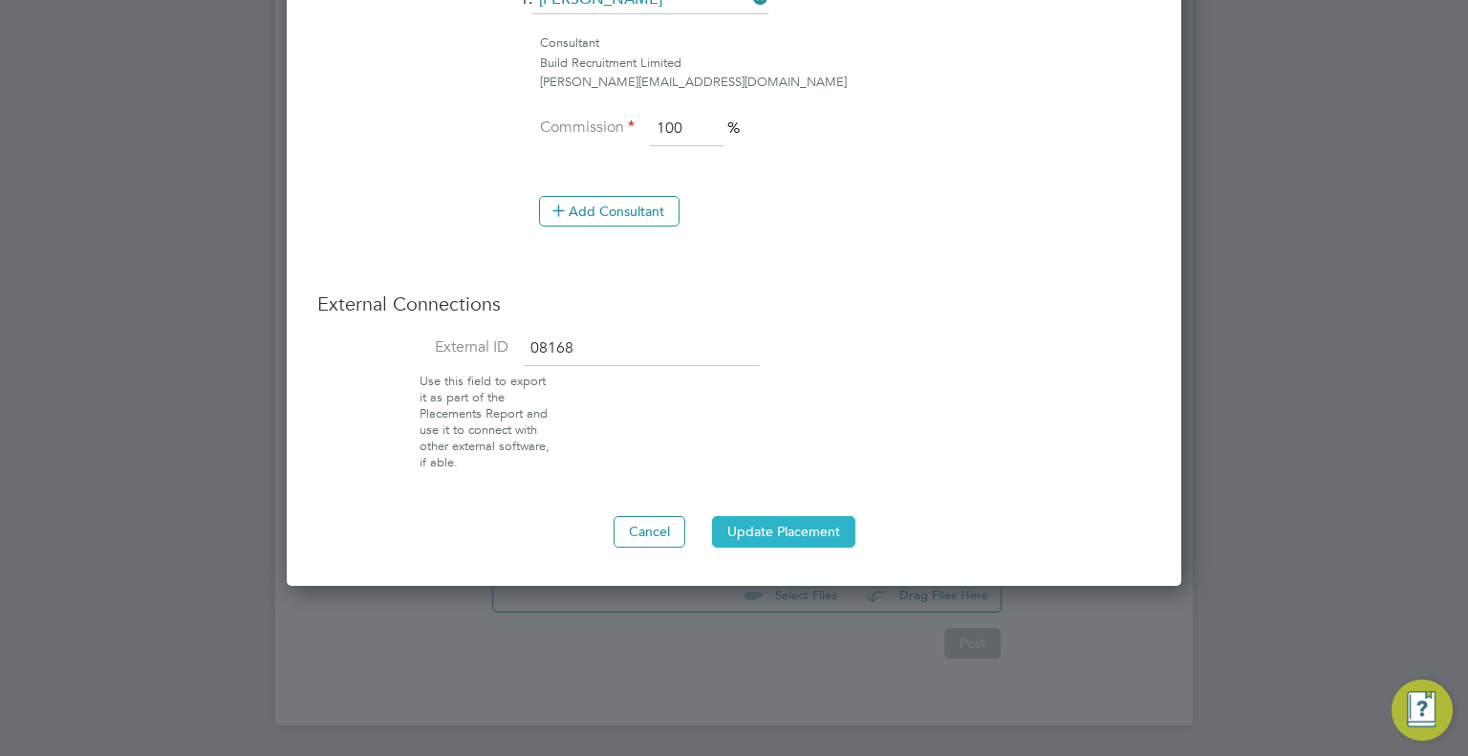
click at [779, 528] on button "Update Placement" at bounding box center [783, 531] width 143 height 31
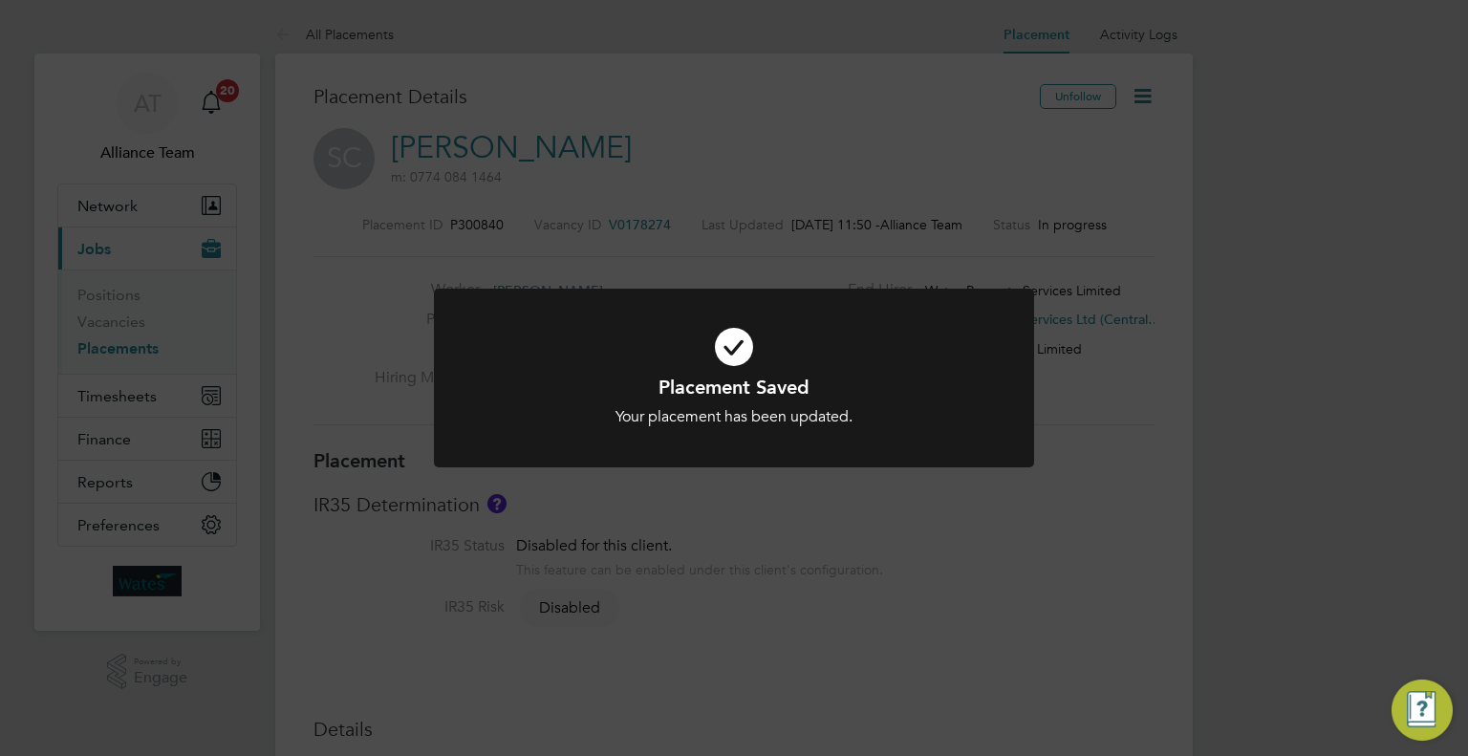
click at [621, 213] on div "Placement Saved Your placement has been updated. Cancel Okay" at bounding box center [734, 378] width 1468 height 756
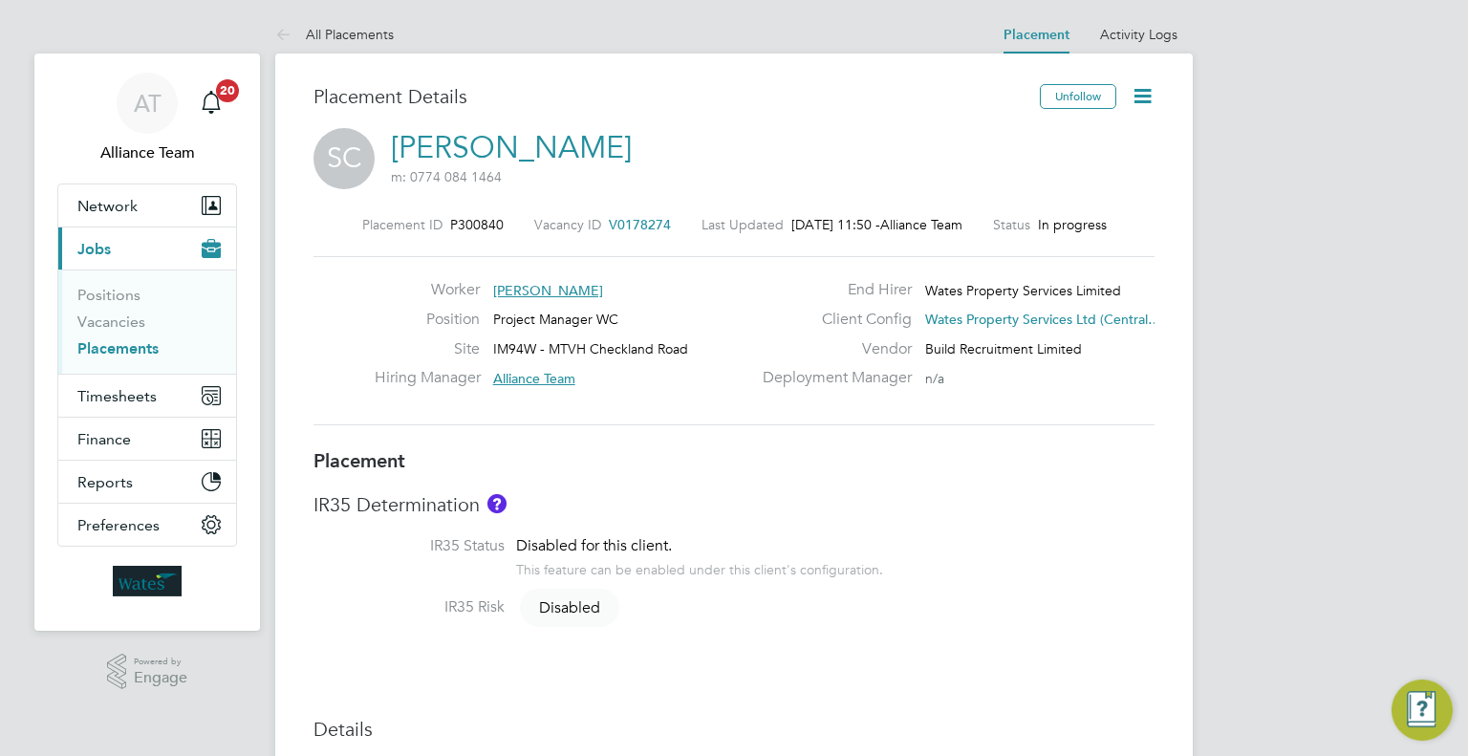
click at [145, 347] on link "Placements" at bounding box center [117, 348] width 81 height 18
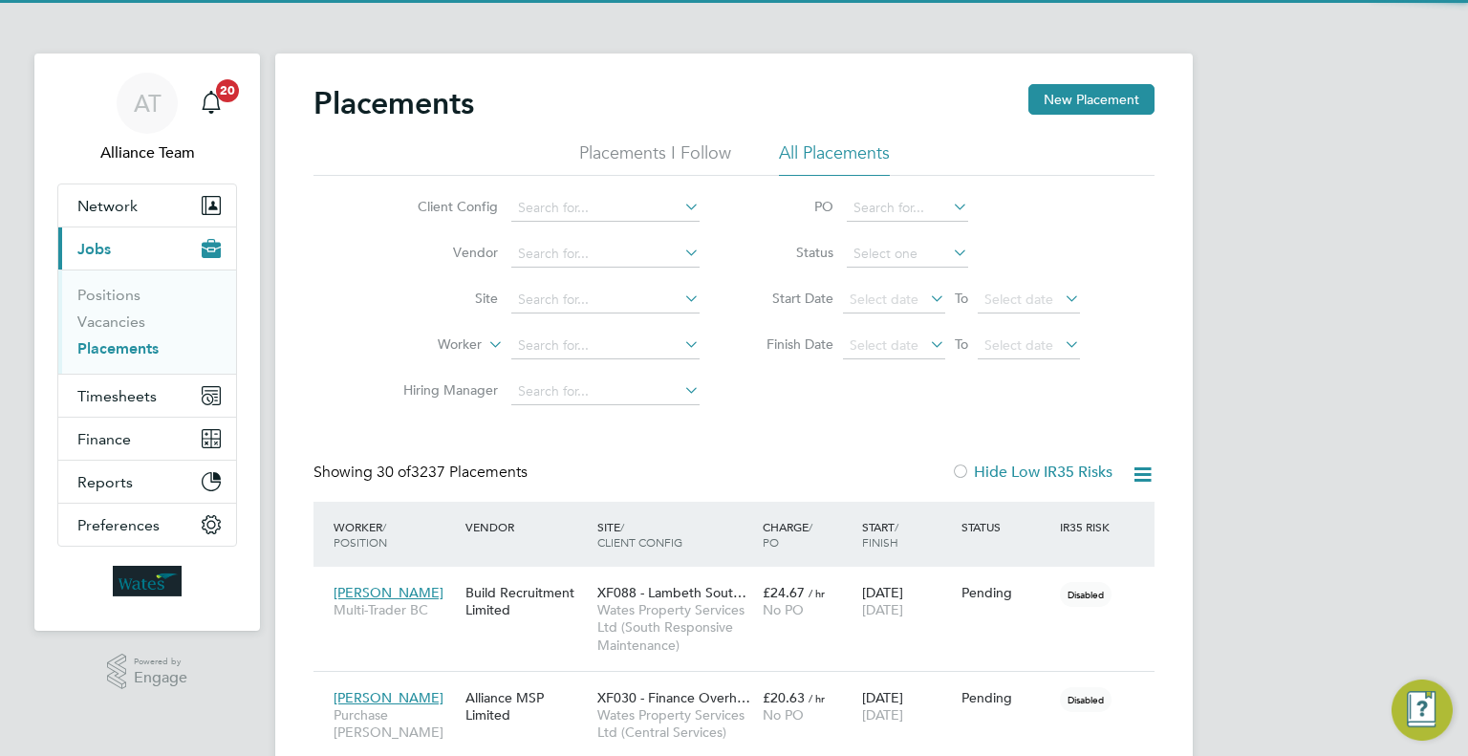
click at [580, 331] on li "Worker" at bounding box center [543, 346] width 359 height 46
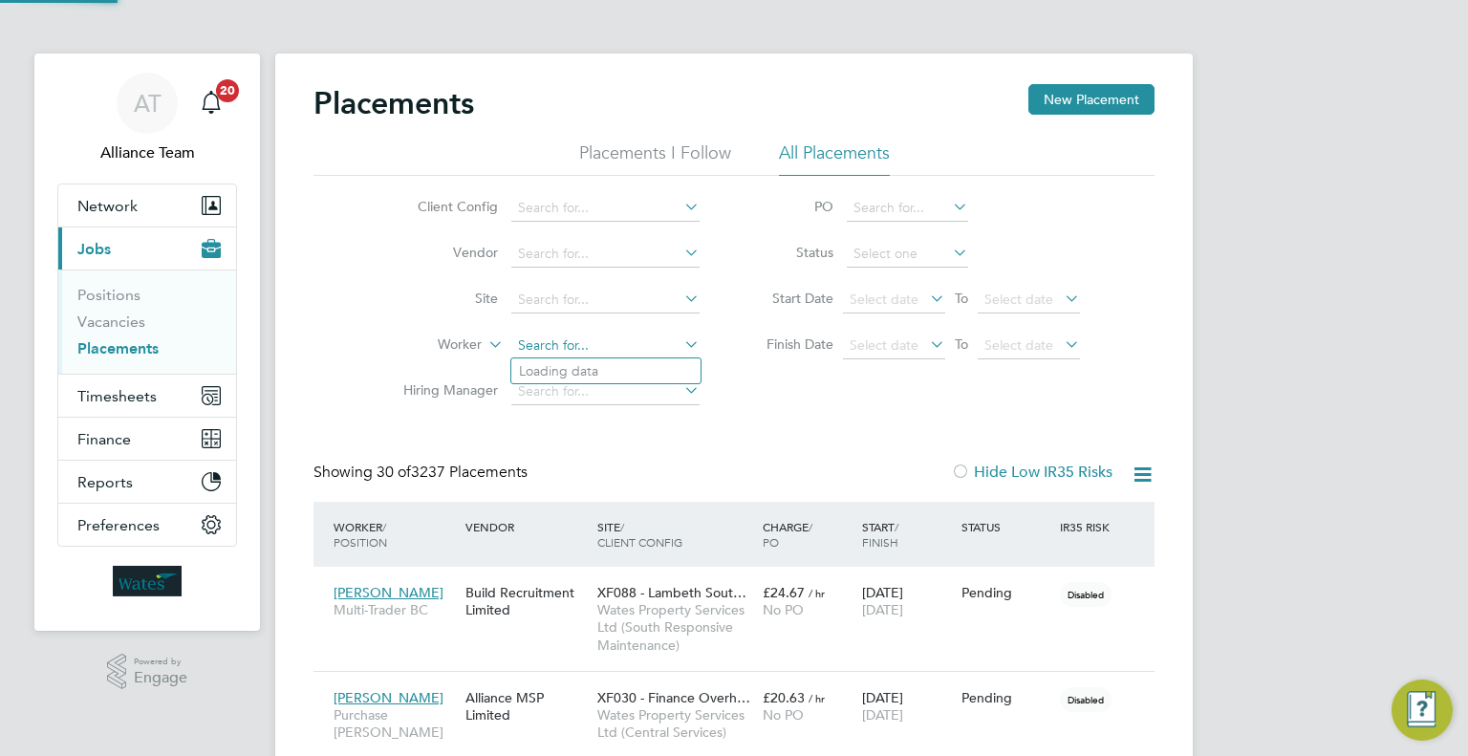
click at [580, 335] on input at bounding box center [605, 346] width 188 height 27
click at [612, 384] on li "Aust in Russell" at bounding box center [605, 397] width 189 height 26
type input "Austin Russell"
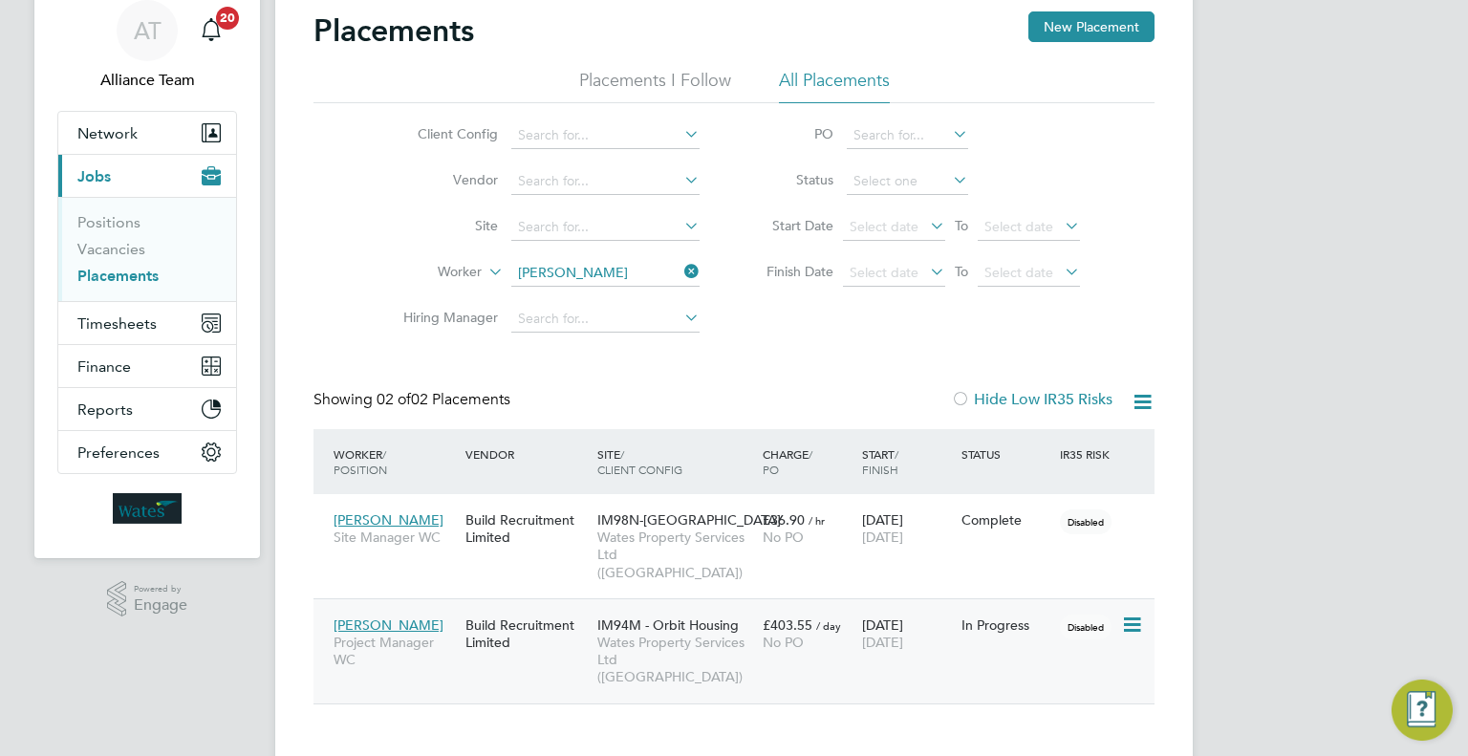
click at [787, 644] on div "Austin Russell Project Manager WC Build Recruitment Limited IM94M - Orbit Housi…" at bounding box center [733, 650] width 841 height 105
click at [842, 634] on div "No PO" at bounding box center [808, 642] width 90 height 17
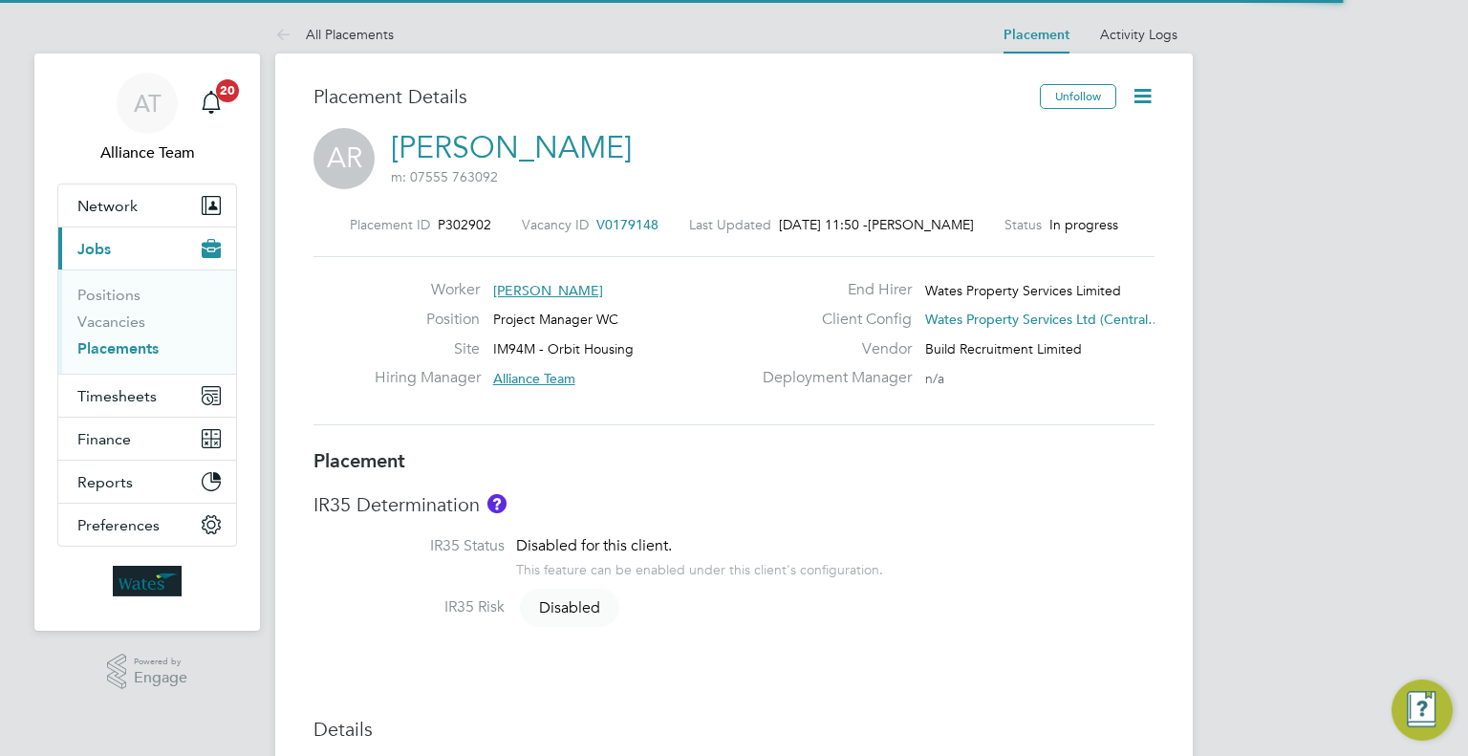
click at [1147, 91] on icon at bounding box center [1143, 96] width 24 height 24
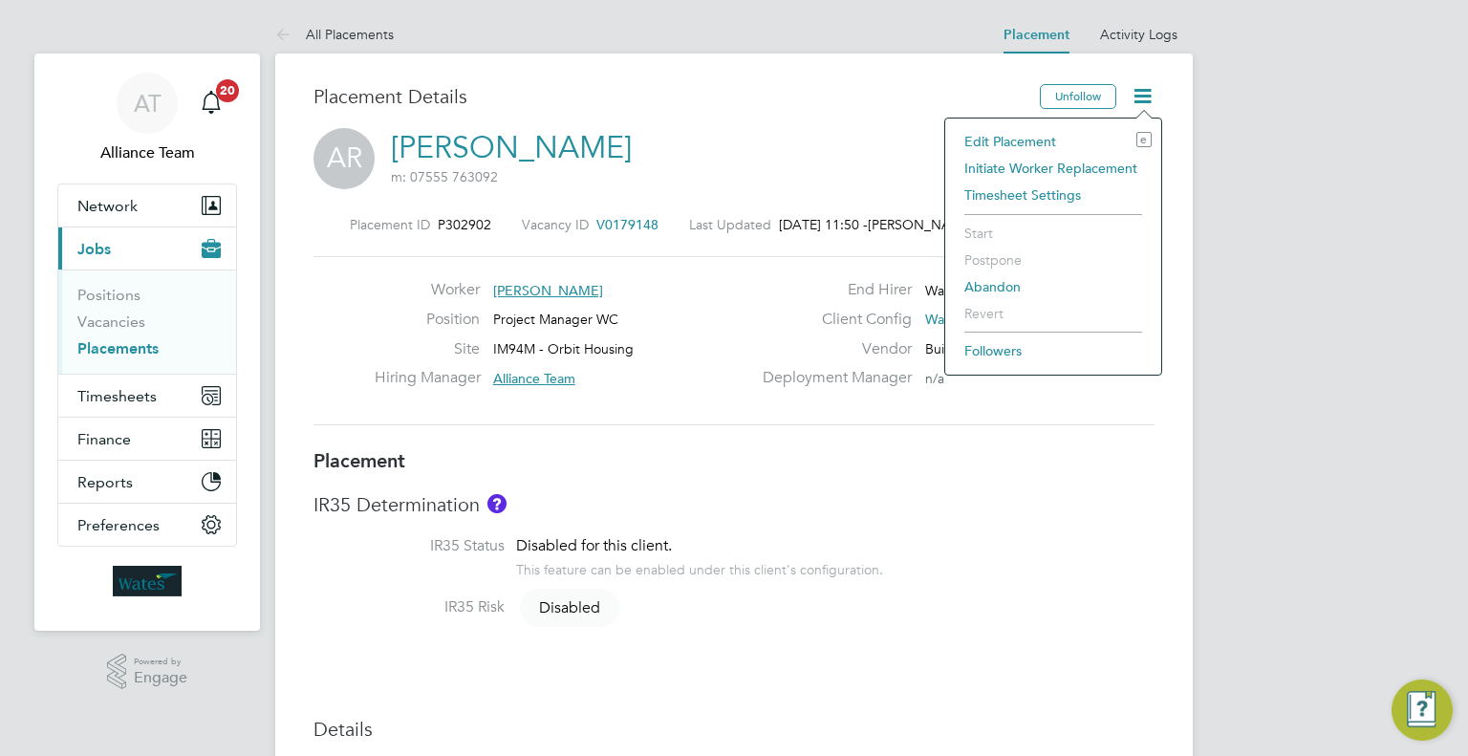
click at [1041, 134] on li "Edit Placement e" at bounding box center [1053, 141] width 197 height 27
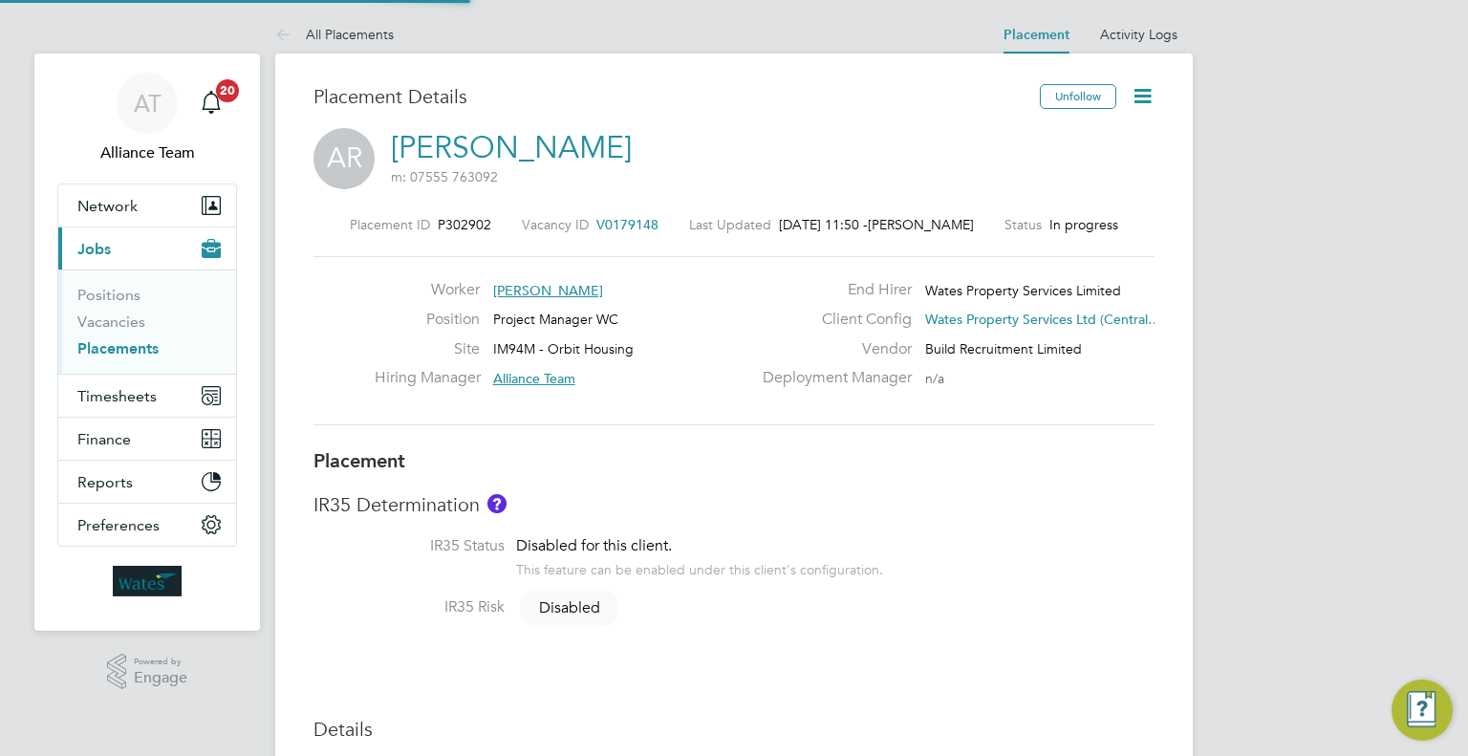
type input "Alliance Team"
type input "[PERSON_NAME]"
type input "08 Sep 2025"
type input "31 Oct 2025"
type input "08:00"
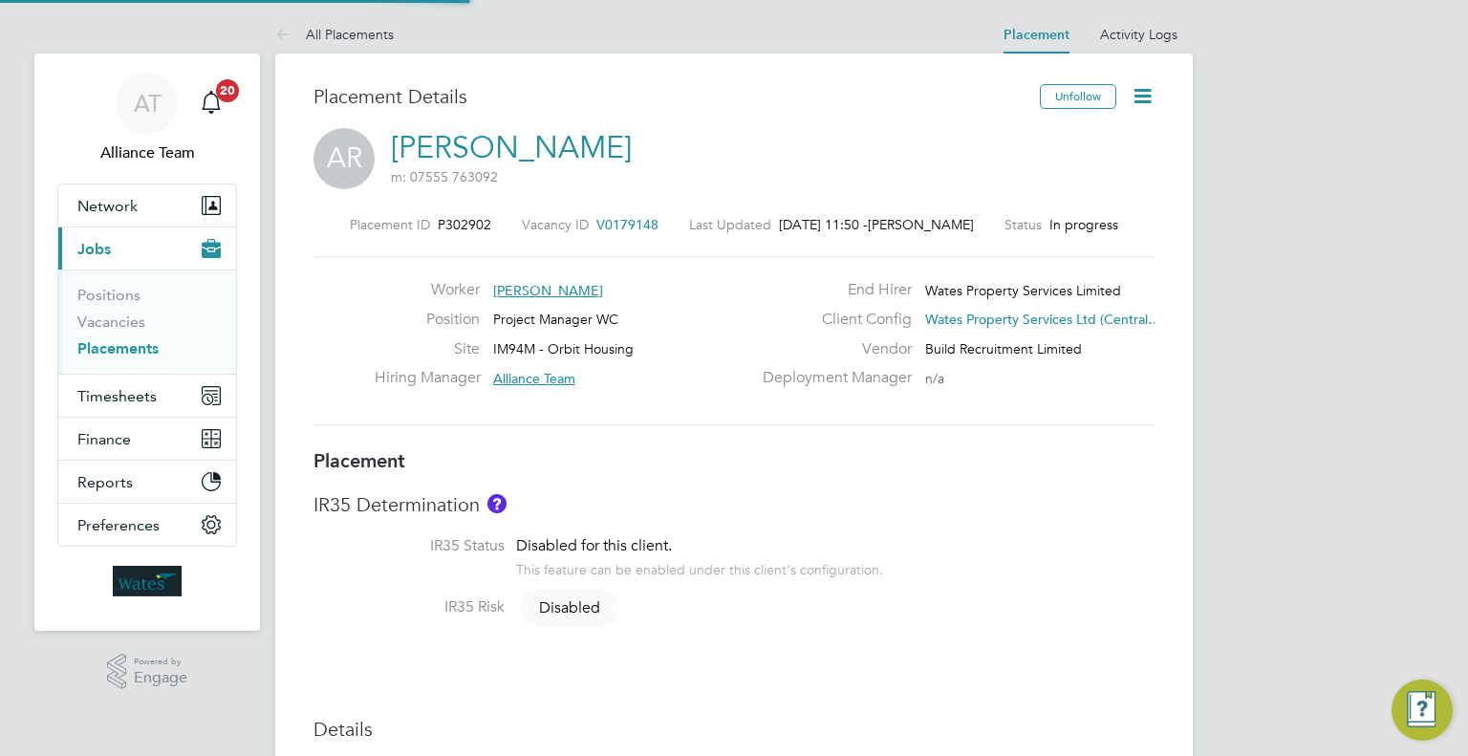
type input "18:00"
type input "08219"
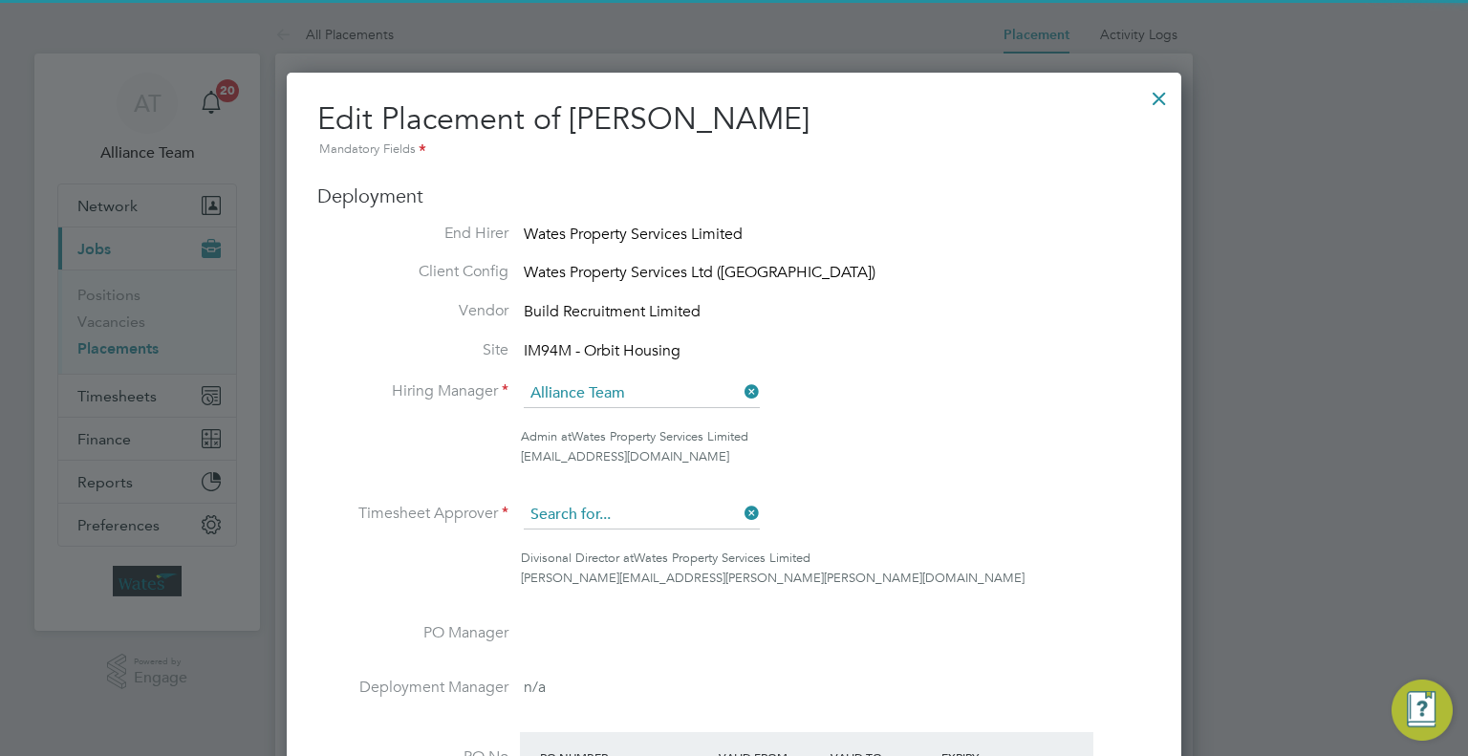
click at [617, 517] on input at bounding box center [642, 515] width 236 height 29
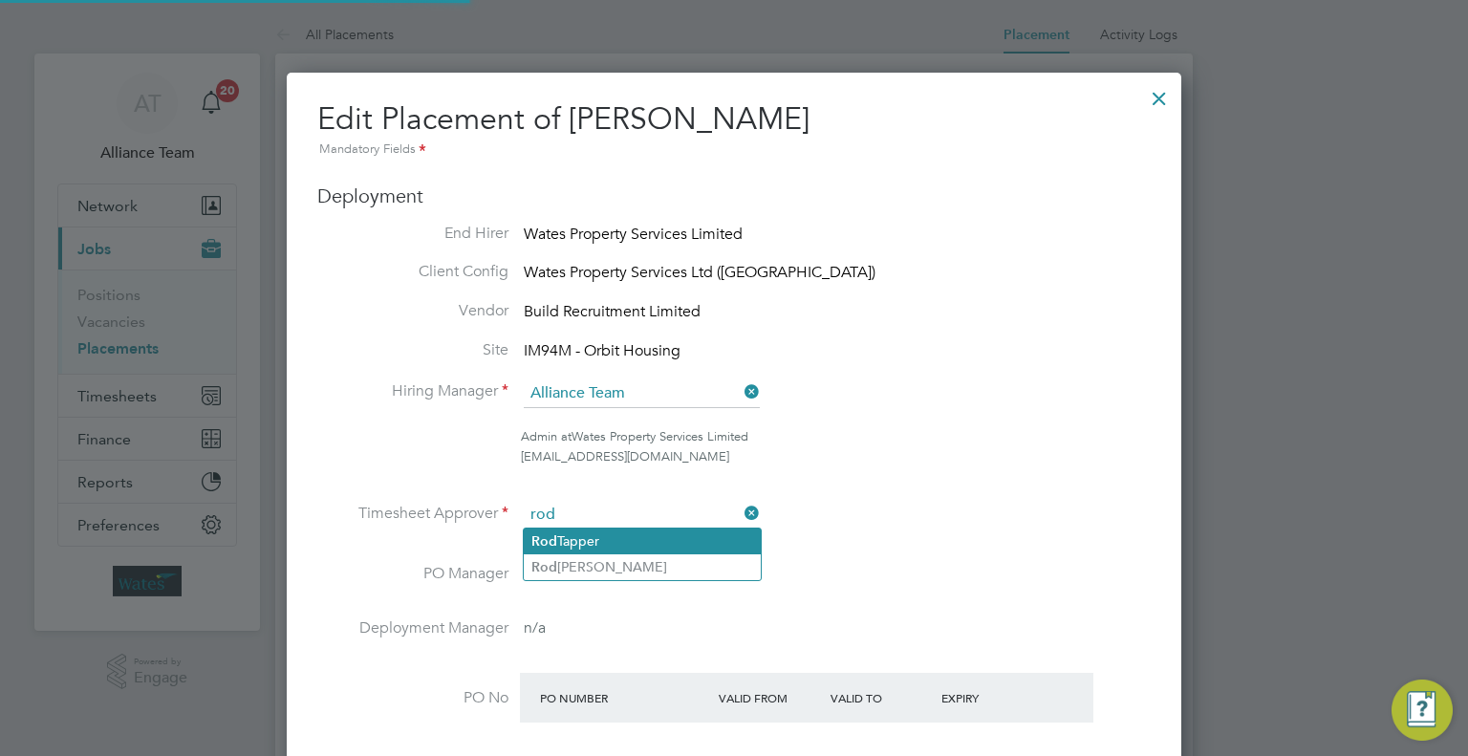
click at [646, 533] on li "Rod Tapper" at bounding box center [642, 542] width 237 height 26
type input "[PERSON_NAME]"
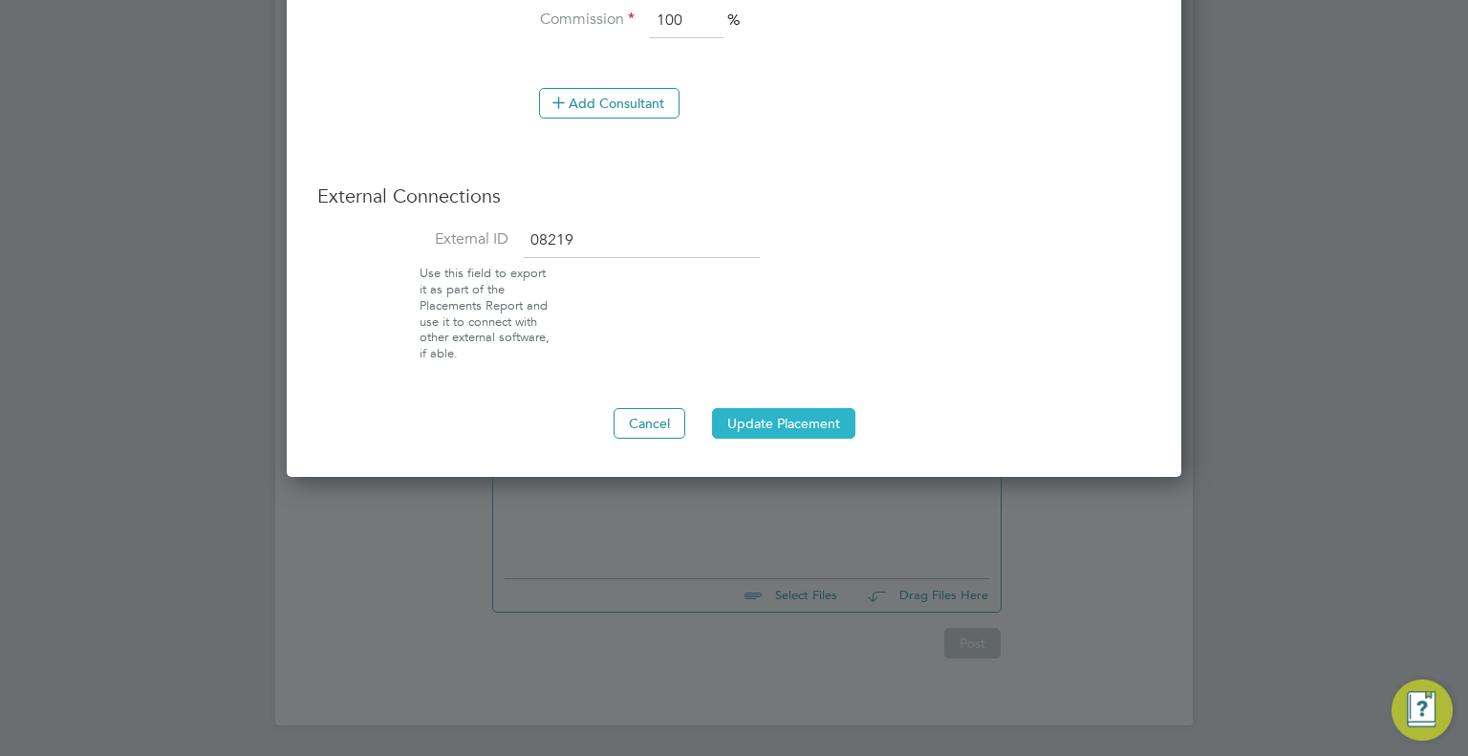
click at [791, 415] on button "Update Placement" at bounding box center [783, 423] width 143 height 31
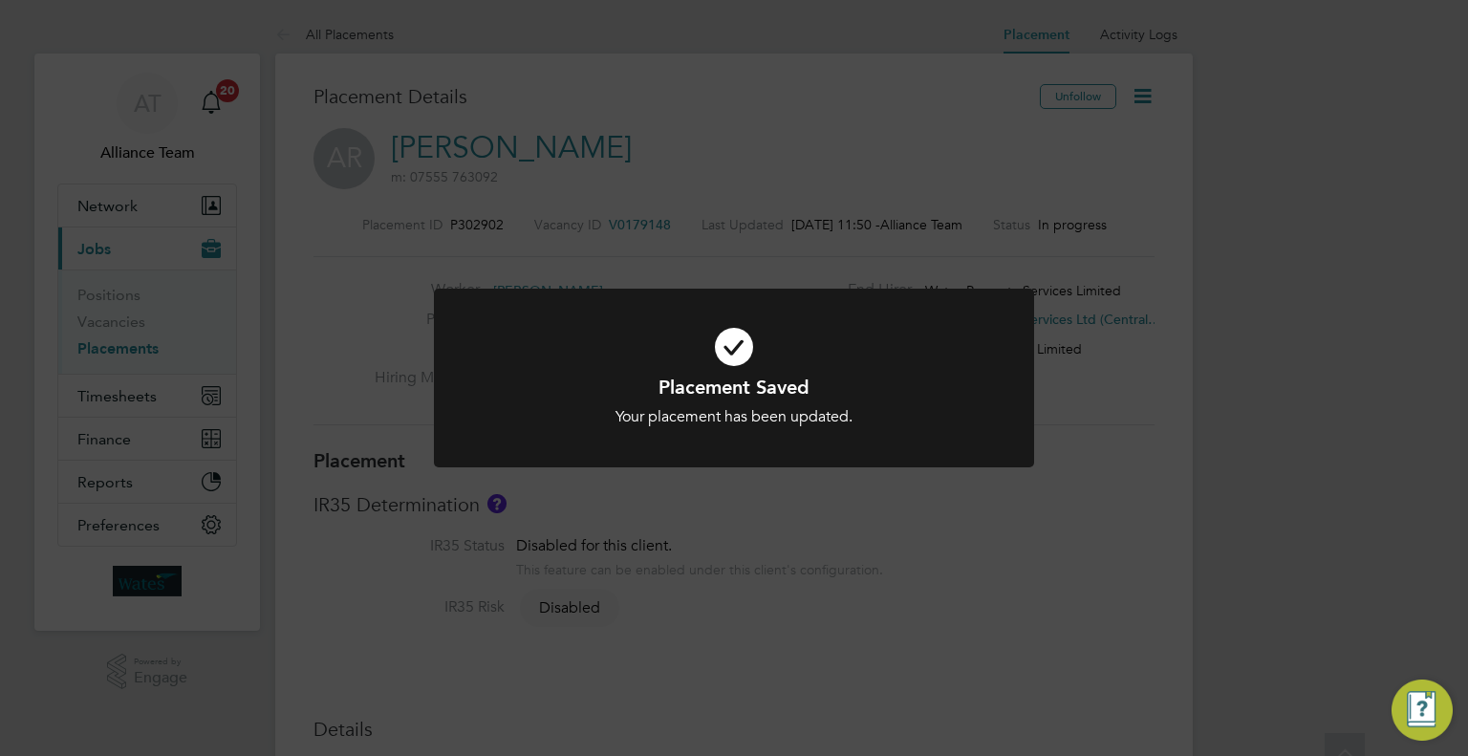
scroll to position [33, 298]
click at [669, 81] on div "Placement Saved Your placement has been updated. Cancel Okay" at bounding box center [734, 378] width 1468 height 756
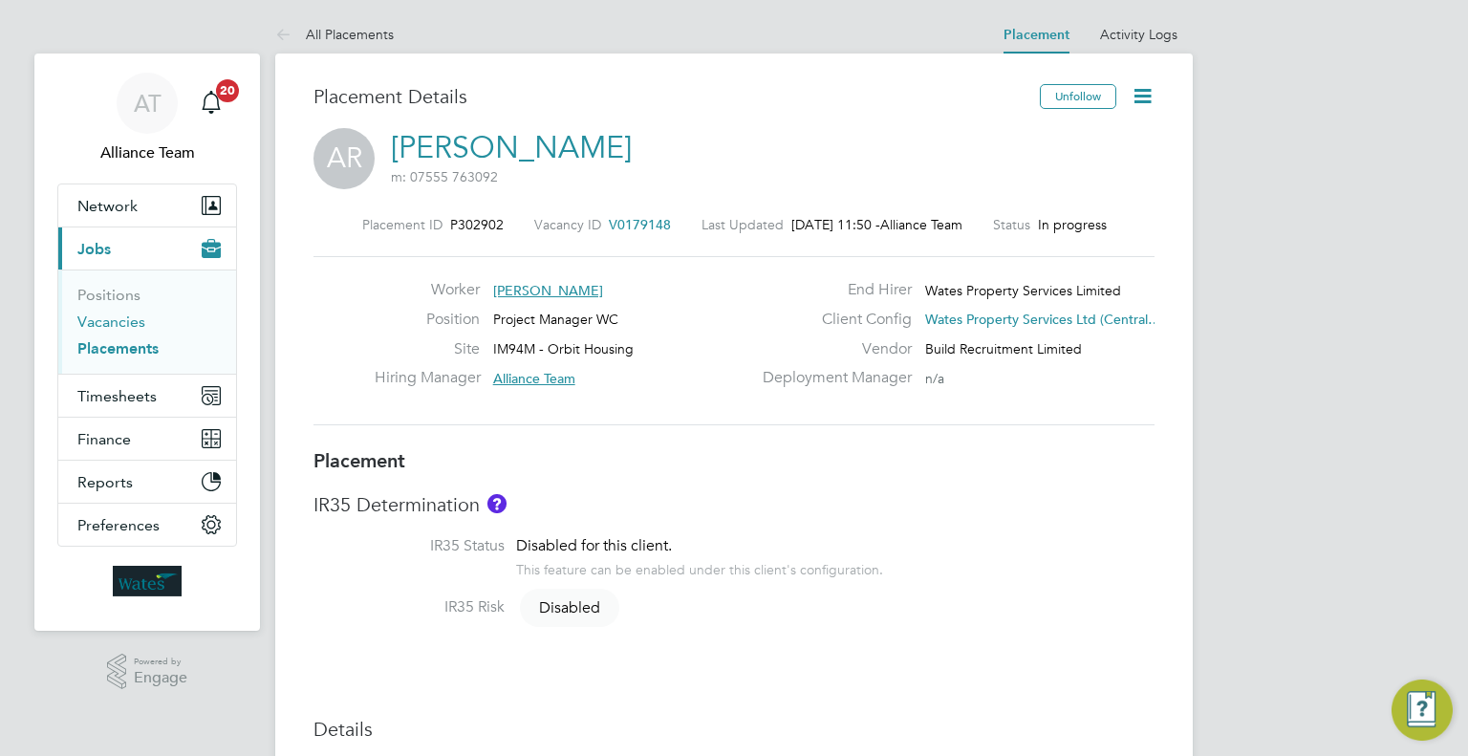
click at [130, 323] on link "Vacancies" at bounding box center [111, 322] width 68 height 18
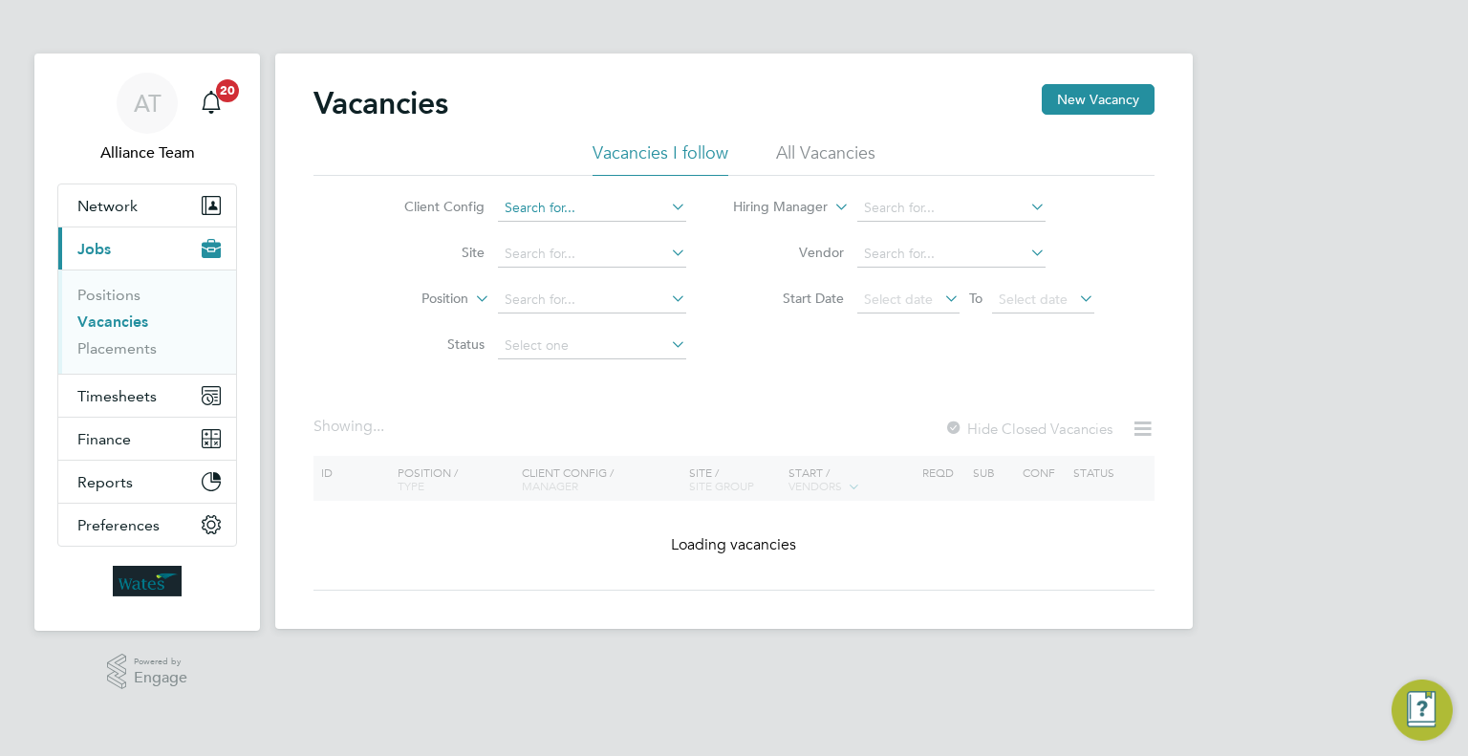
click at [550, 202] on input at bounding box center [592, 208] width 188 height 27
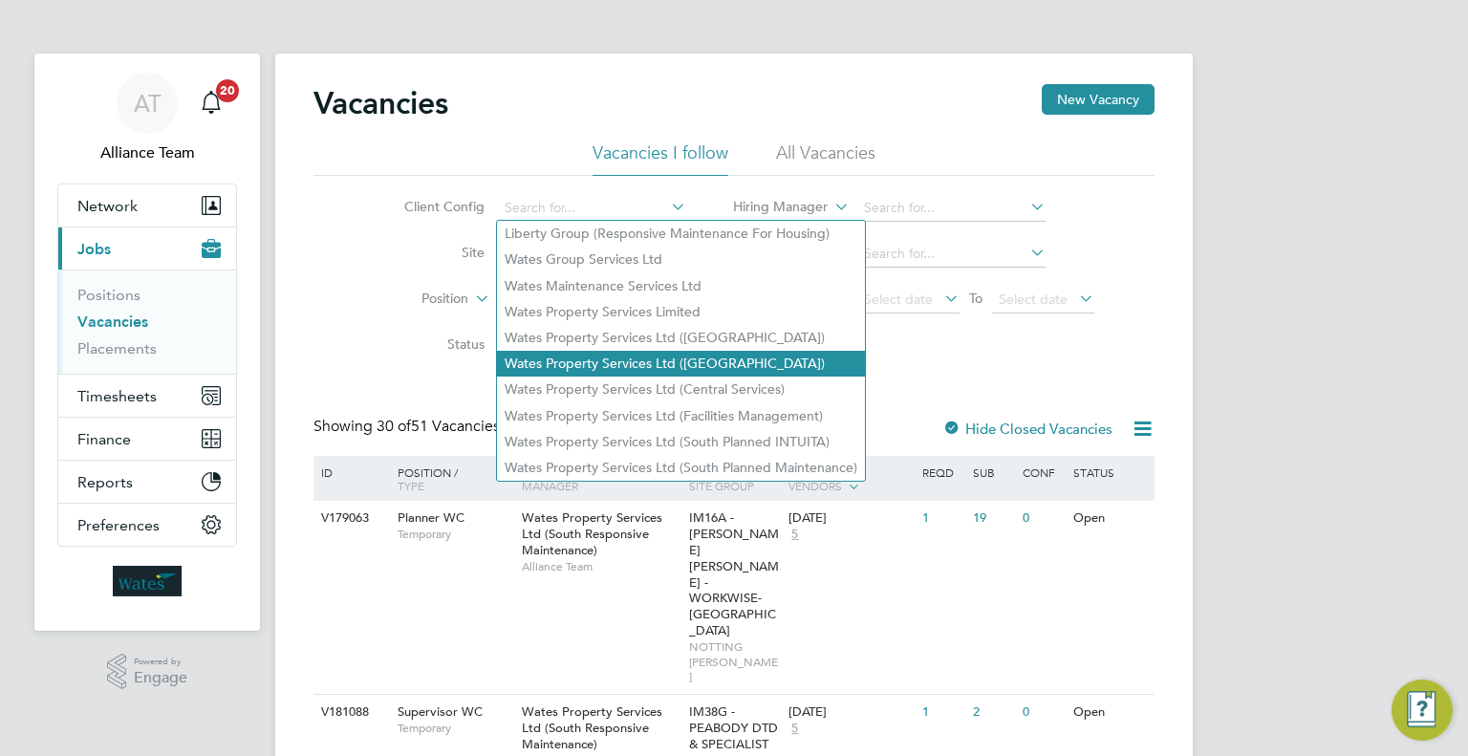
click at [705, 357] on li "Wates Property Services Ltd ([GEOGRAPHIC_DATA])" at bounding box center [681, 364] width 368 height 26
type input "Wates Property Services Ltd ([GEOGRAPHIC_DATA])"
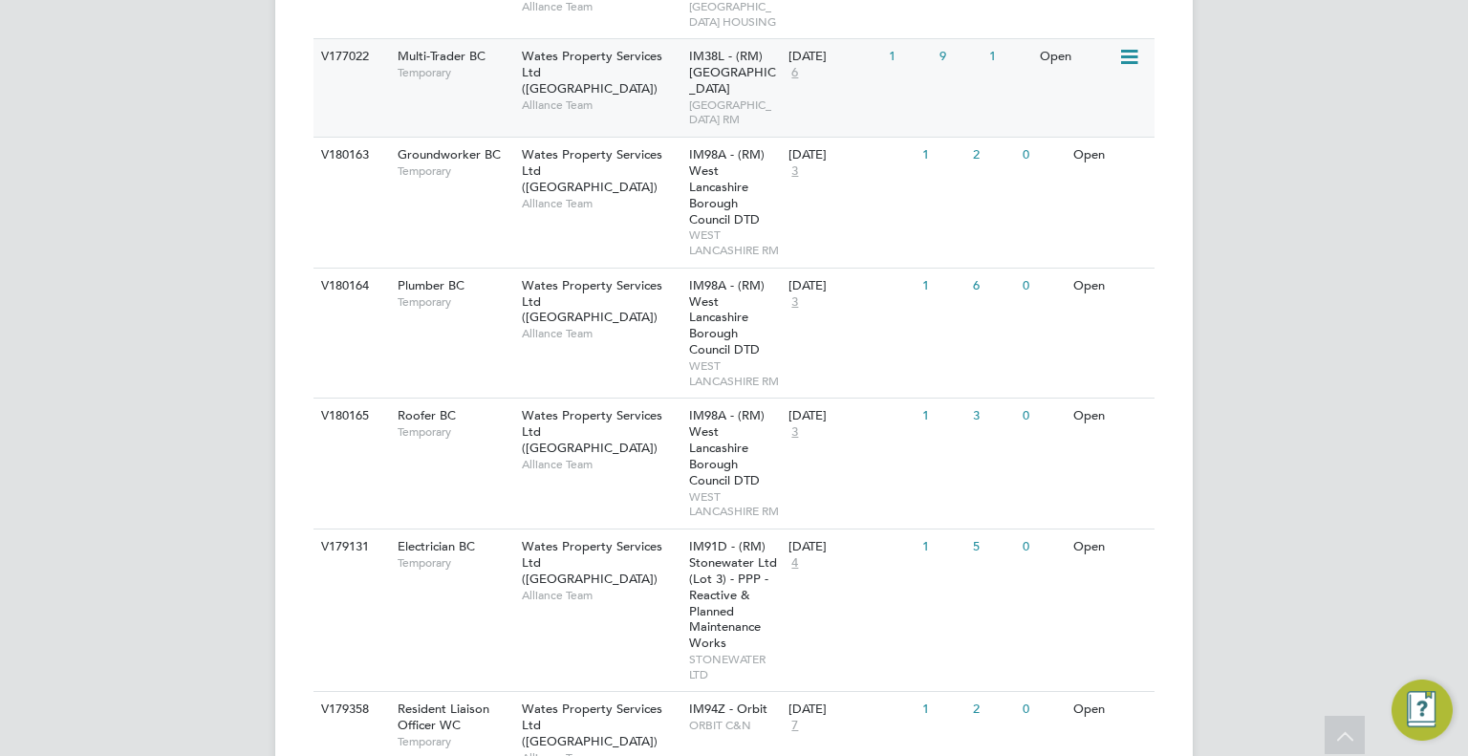
scroll to position [1339, 0]
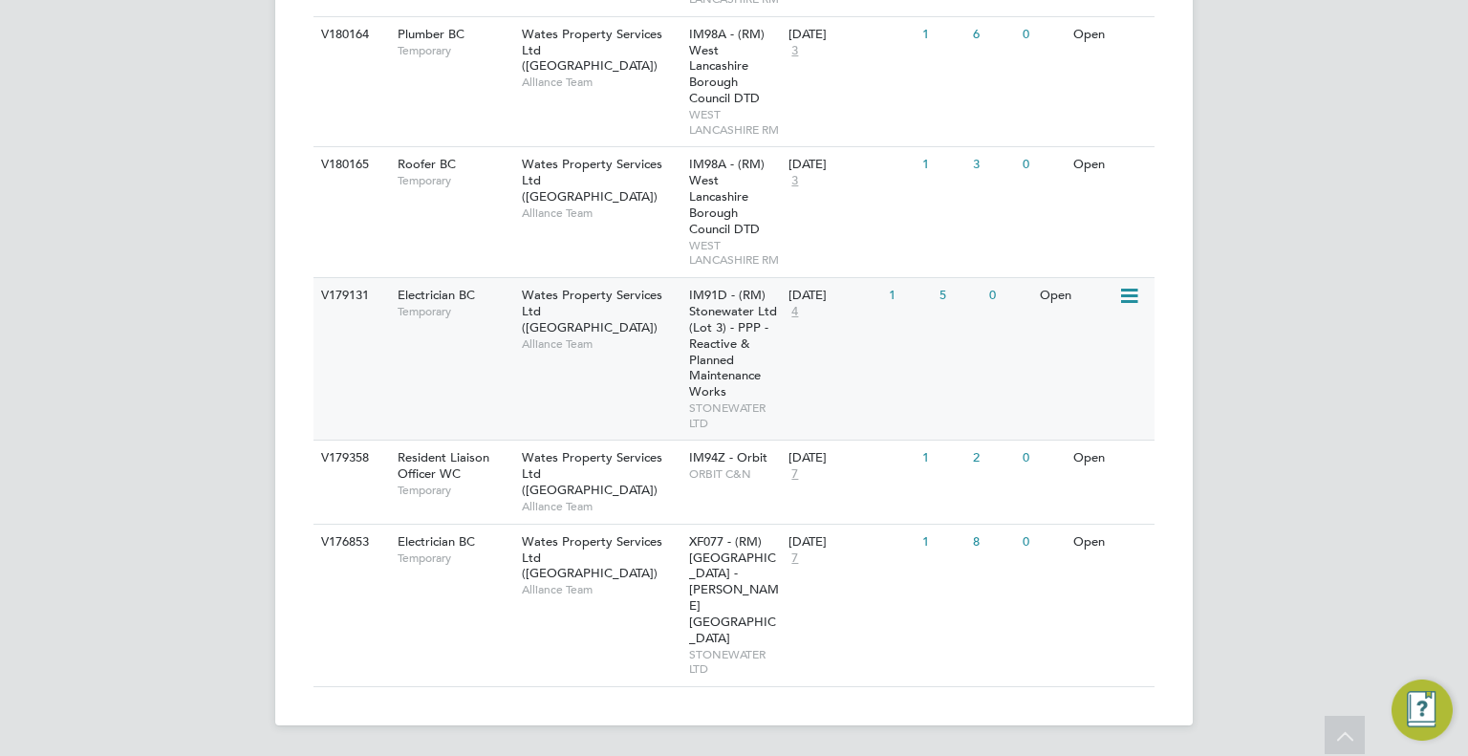
click at [740, 399] on span "IM91D - (RM) Stonewater Ltd (Lot 3) - PPP - Reactive & Planned Maintenance Works" at bounding box center [733, 343] width 88 height 113
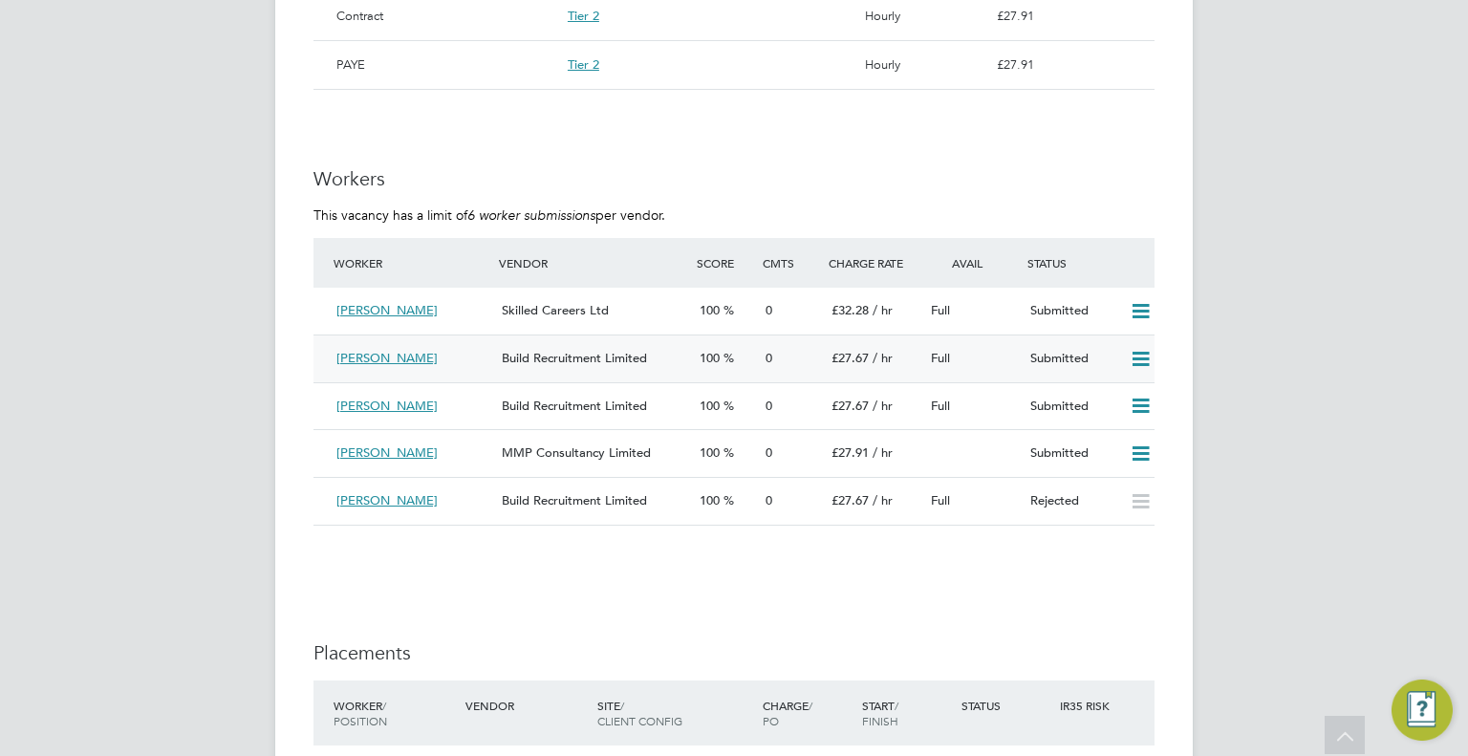
click at [1143, 357] on icon at bounding box center [1141, 359] width 24 height 15
click at [1115, 393] on li "Offer" at bounding box center [1116, 398] width 67 height 27
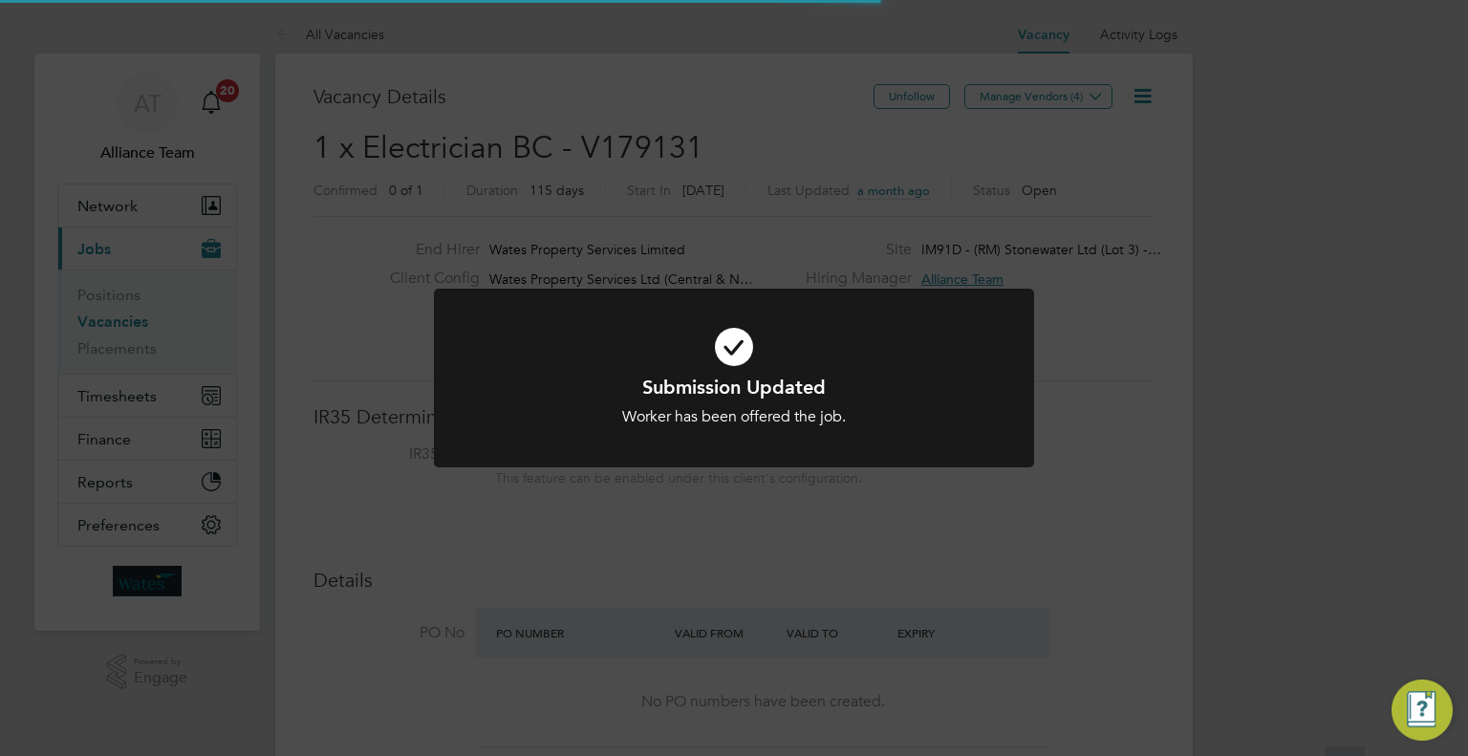
scroll to position [33, 298]
click at [755, 657] on div "Submission Updated Worker has been offered the job. Cancel Okay" at bounding box center [734, 378] width 1468 height 756
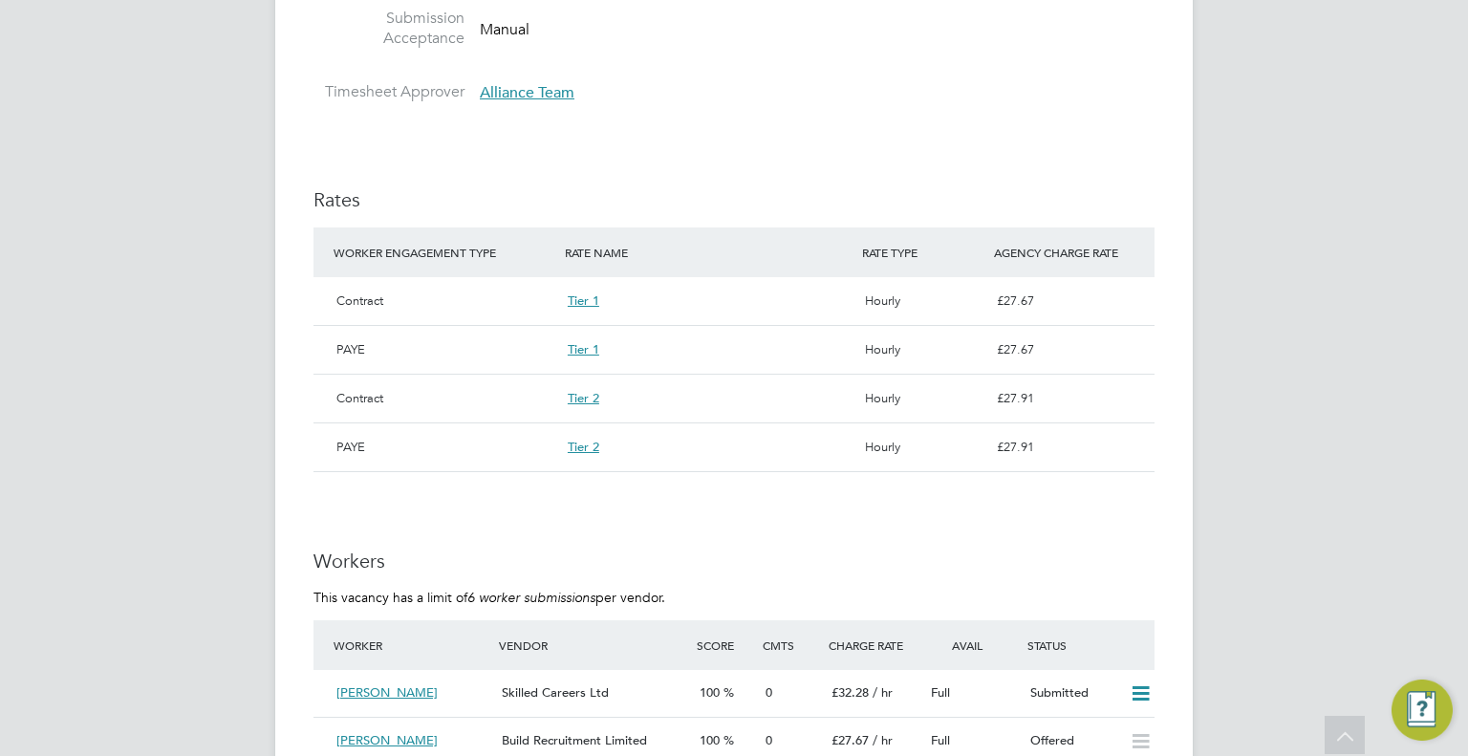
scroll to position [1625, 0]
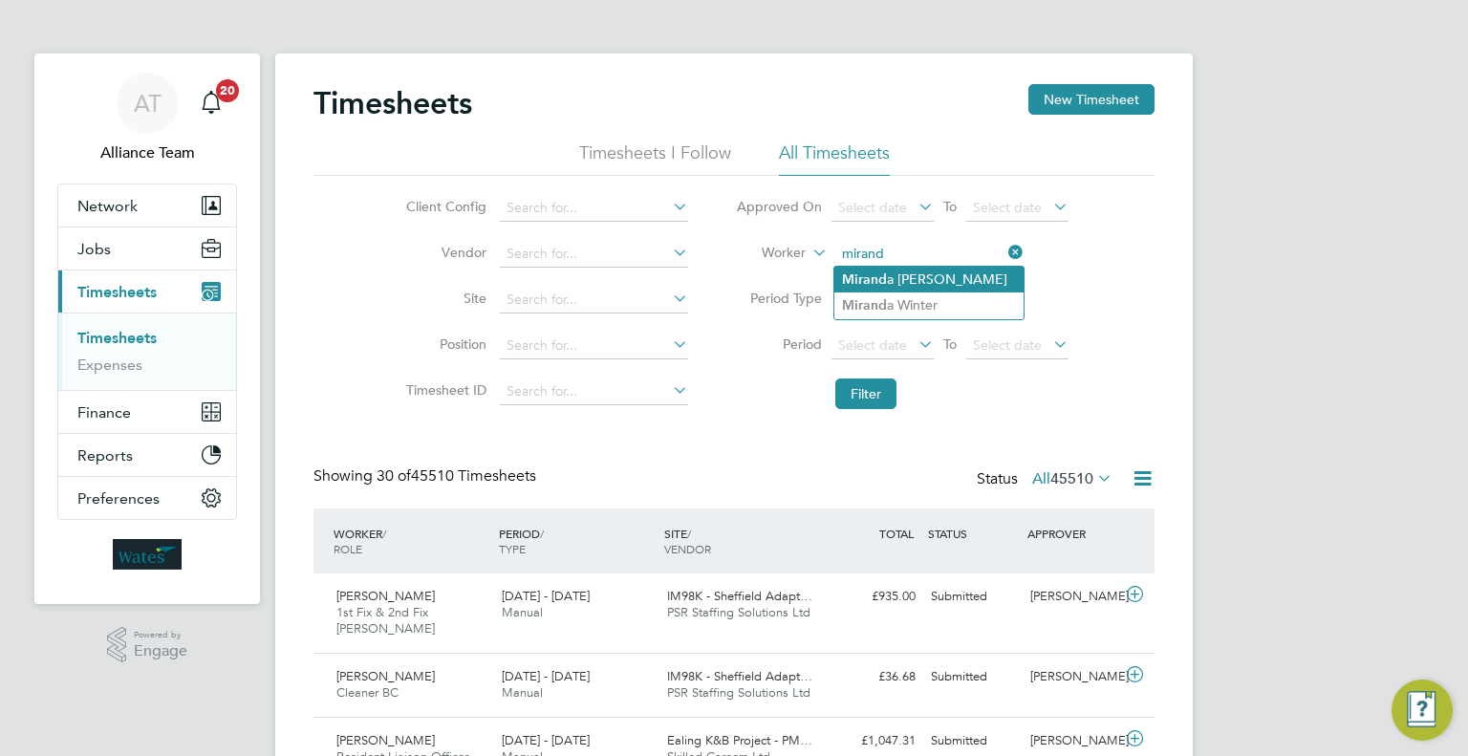
click at [932, 274] on li "Mirand a Meadows" at bounding box center [928, 280] width 189 height 26
type input "Miranda Meadows"
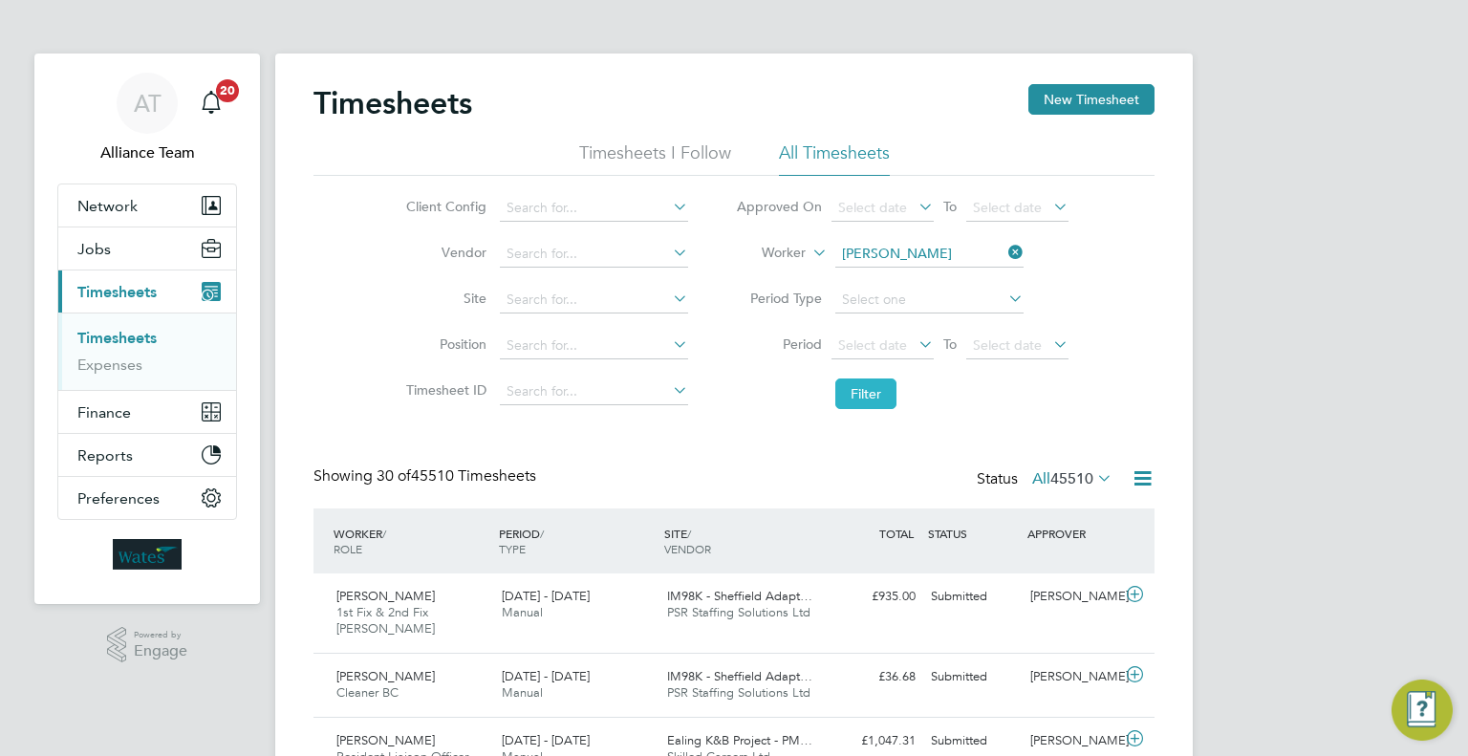
click at [865, 393] on button "Filter" at bounding box center [865, 393] width 61 height 31
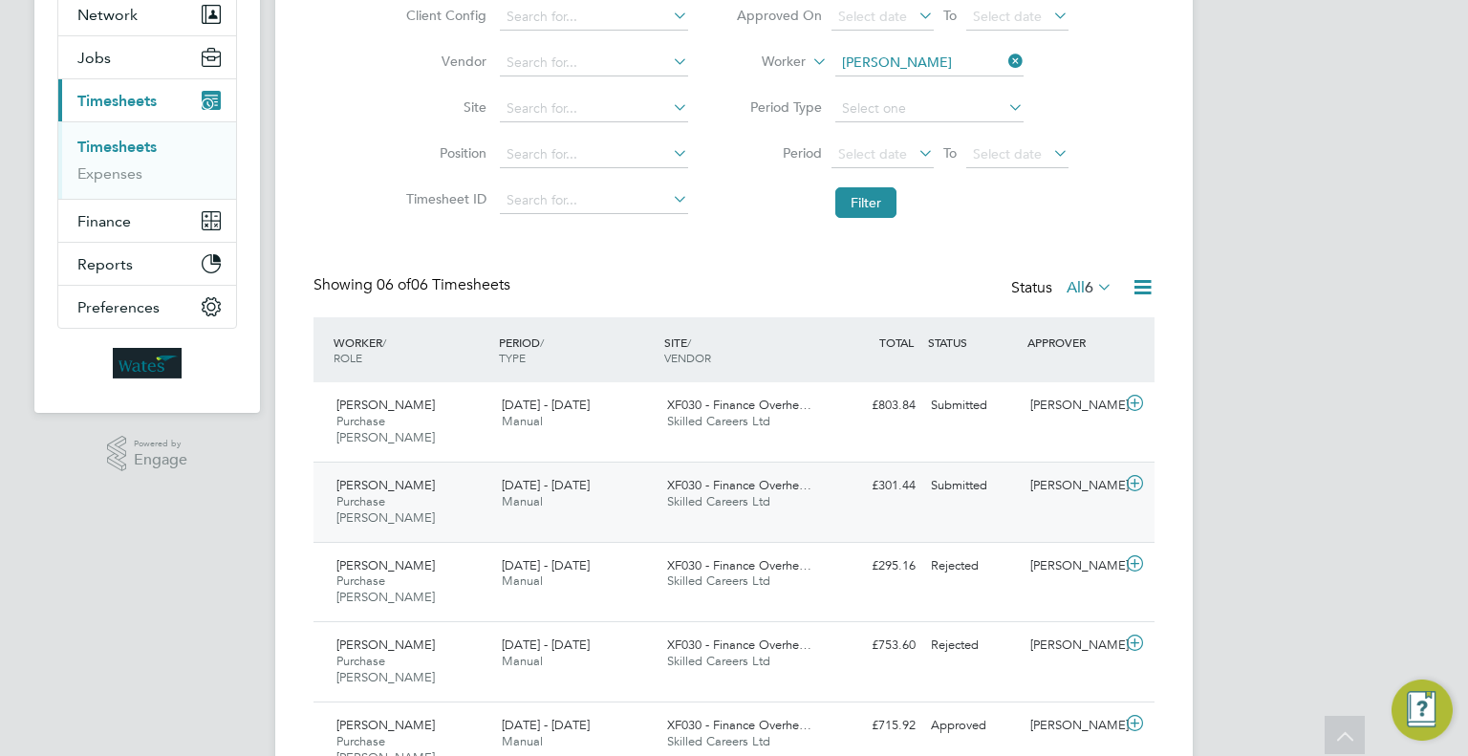
click at [996, 470] on div "Submitted" at bounding box center [972, 486] width 99 height 32
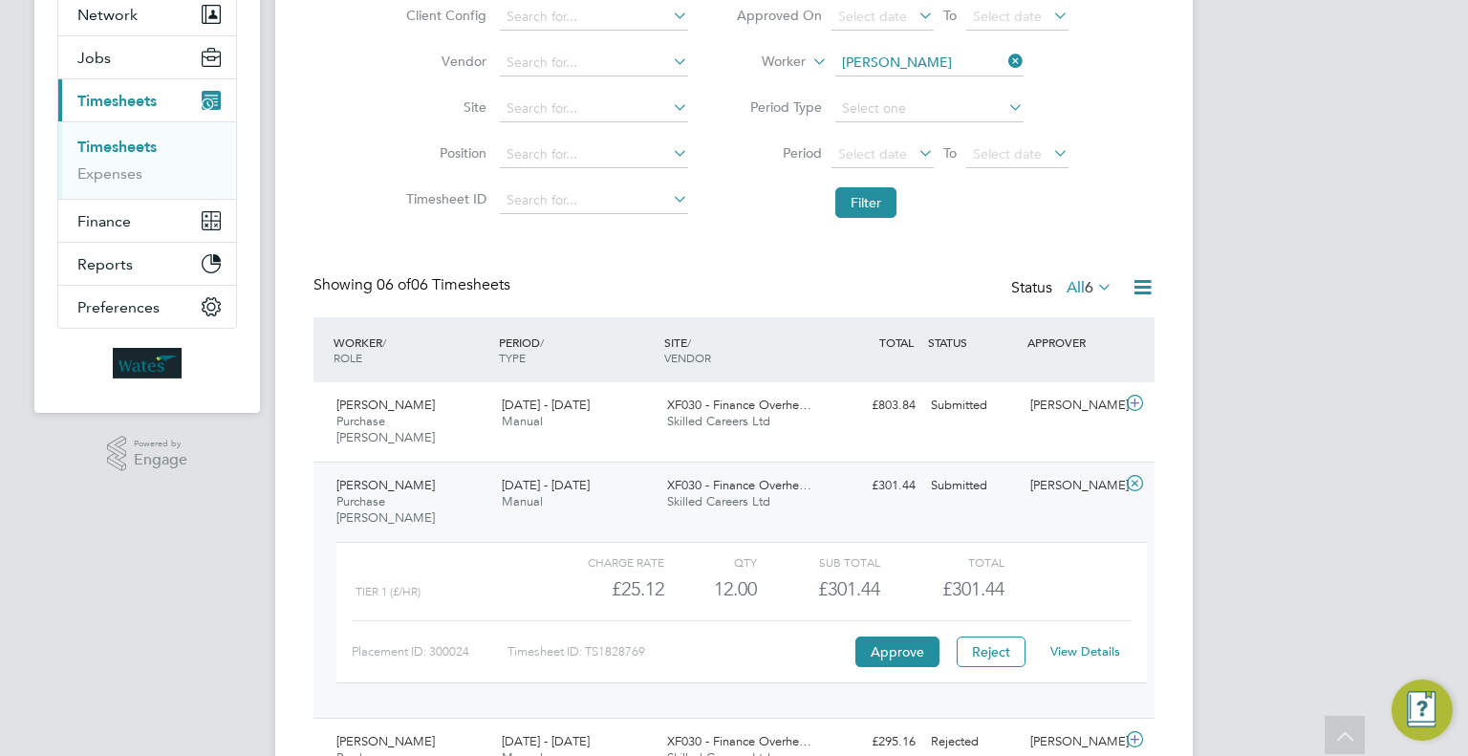
click at [1082, 643] on link "View Details" at bounding box center [1085, 651] width 70 height 16
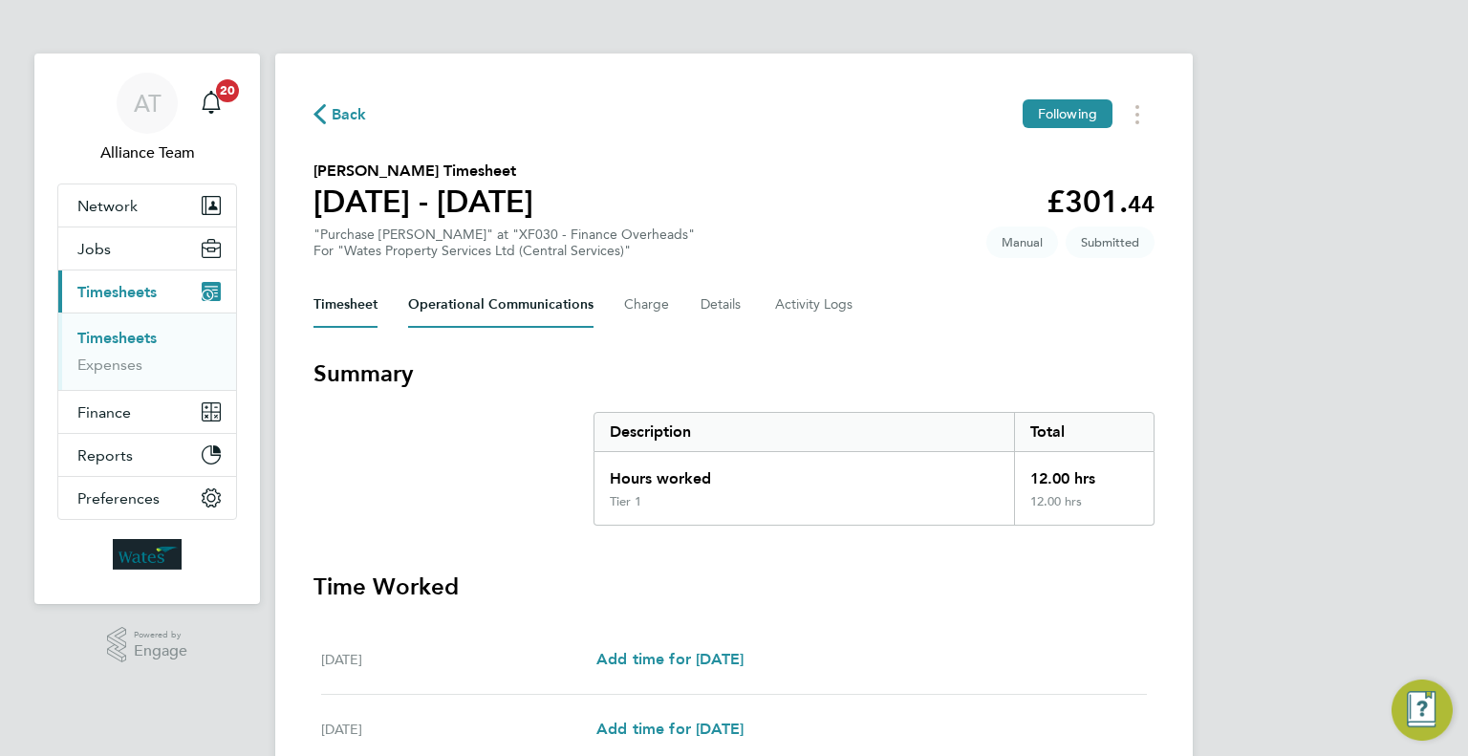
click at [499, 306] on Communications-tab "Operational Communications" at bounding box center [500, 305] width 185 height 46
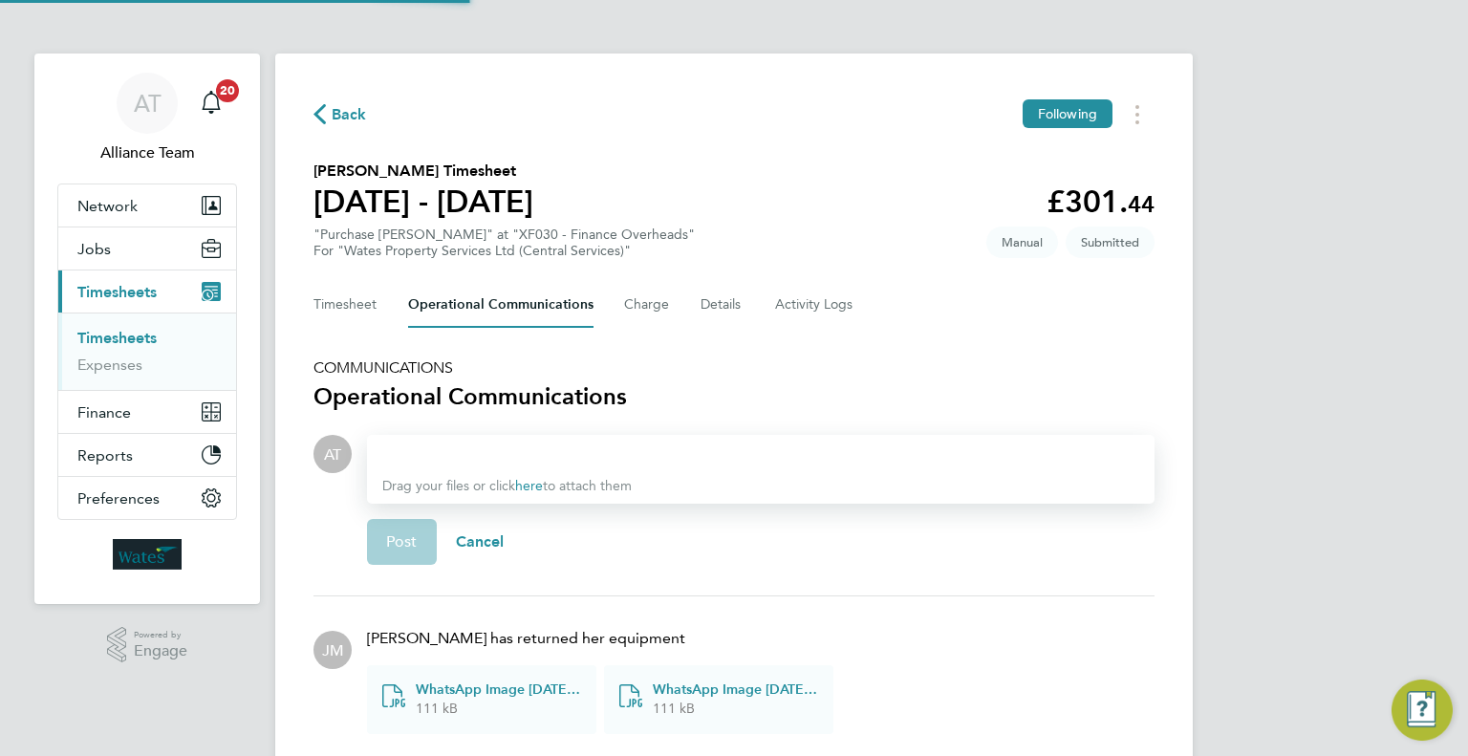
scroll to position [119, 0]
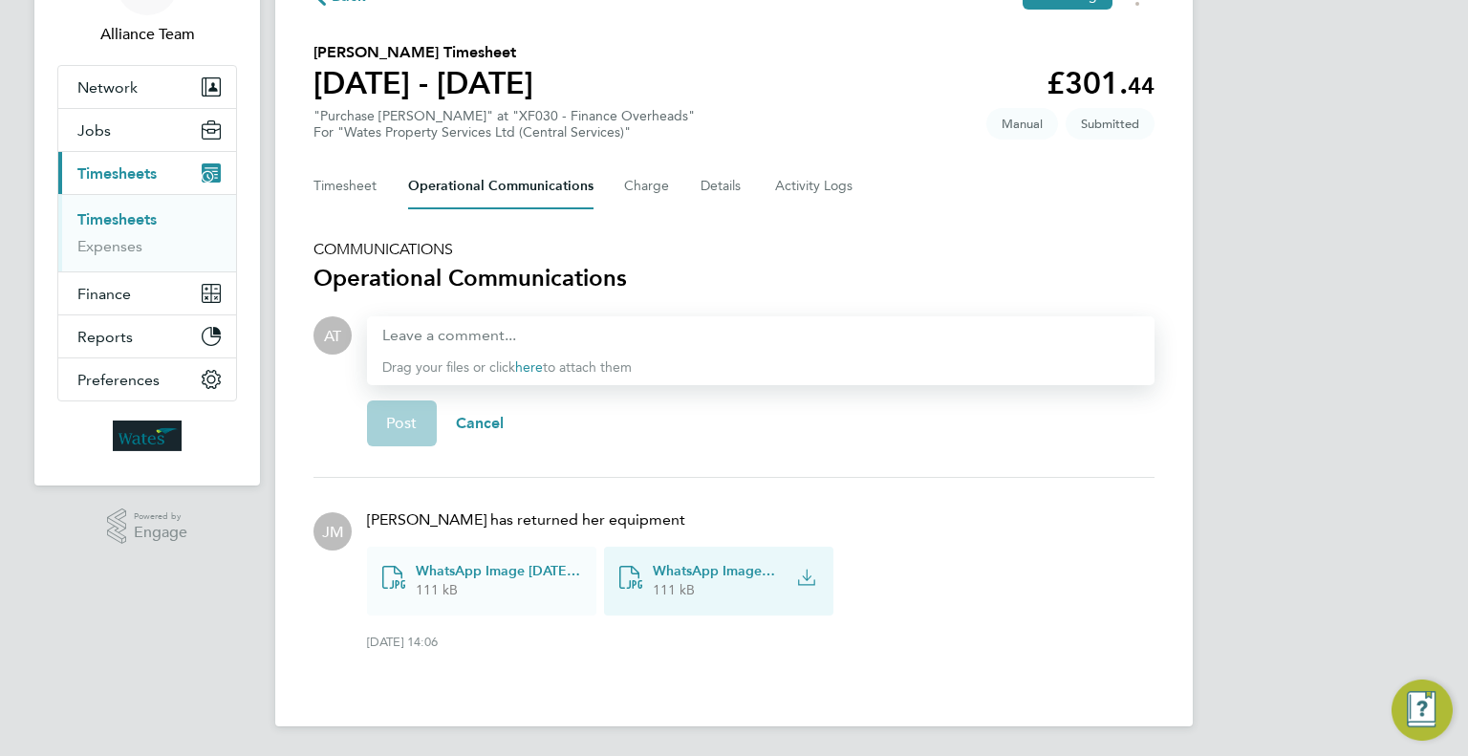
click at [700, 564] on span "WhatsApp Image [DATE] at 15.33.41_7868d928.jpg" at bounding box center [714, 571] width 122 height 19
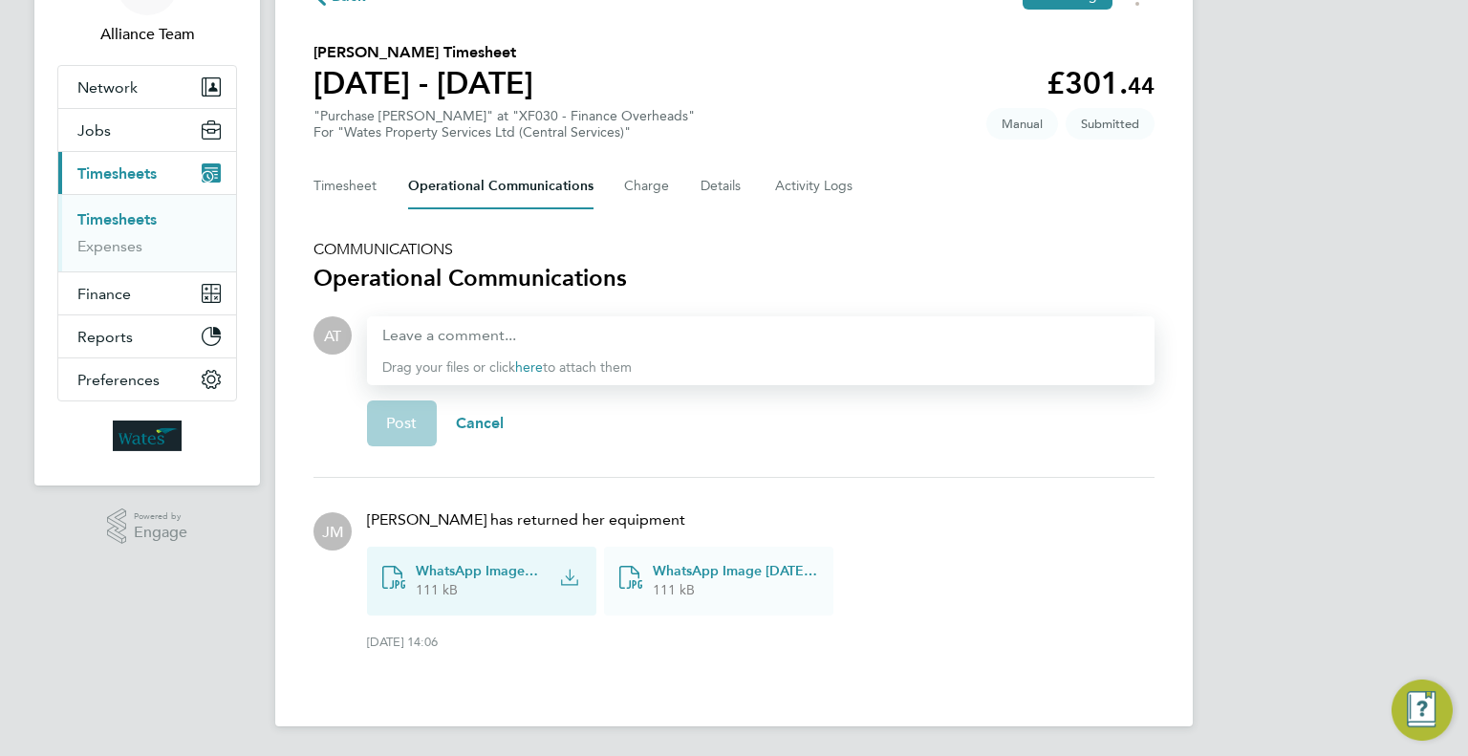
click at [569, 601] on div "WhatsApp Image [DATE] 15.33.41_b550fded.jpg 111 kB" at bounding box center [481, 581] width 229 height 69
click at [714, 666] on li "[PERSON_NAME] has returned her equipment WhatsApp Image [DATE] 15.33.41_b550fde…" at bounding box center [733, 579] width 841 height 203
